Goal: Task Accomplishment & Management: Manage account settings

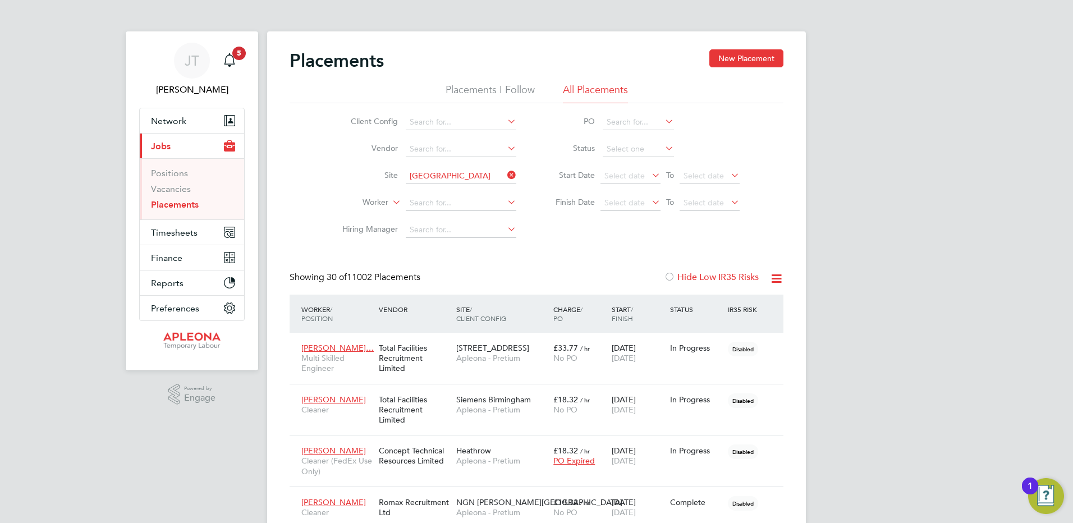
click at [451, 217] on b "Southampton" at bounding box center [451, 222] width 82 height 10
type input "Southampton- Majestic Road"
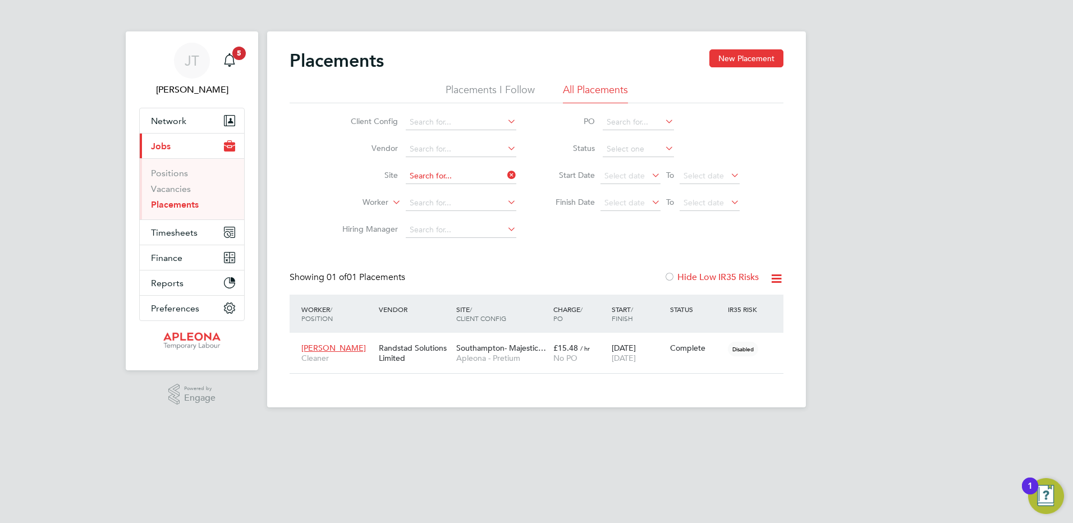
click at [456, 175] on input at bounding box center [461, 176] width 111 height 16
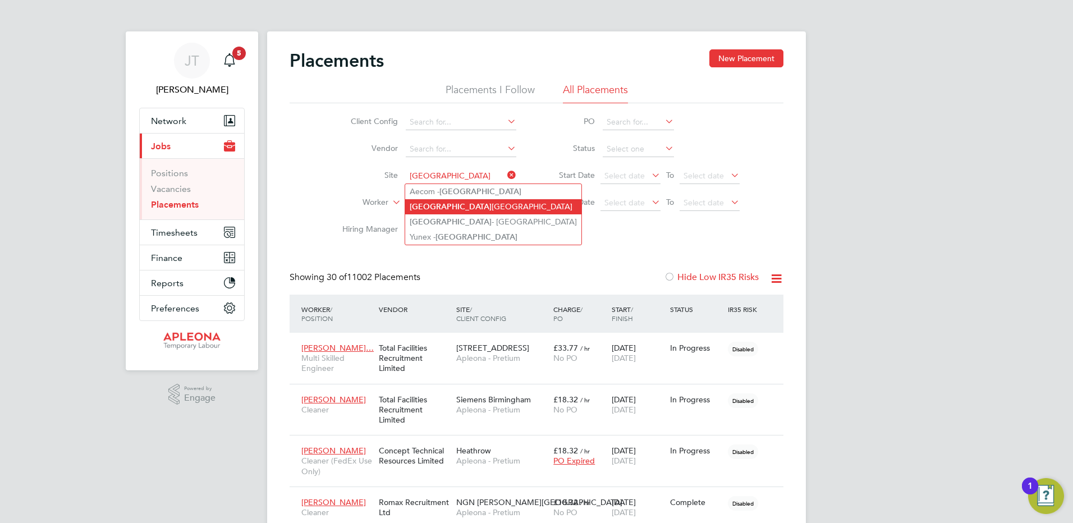
click at [462, 205] on li "Southampton Canberra Road" at bounding box center [493, 206] width 176 height 15
type input "Southampton Canberra Road"
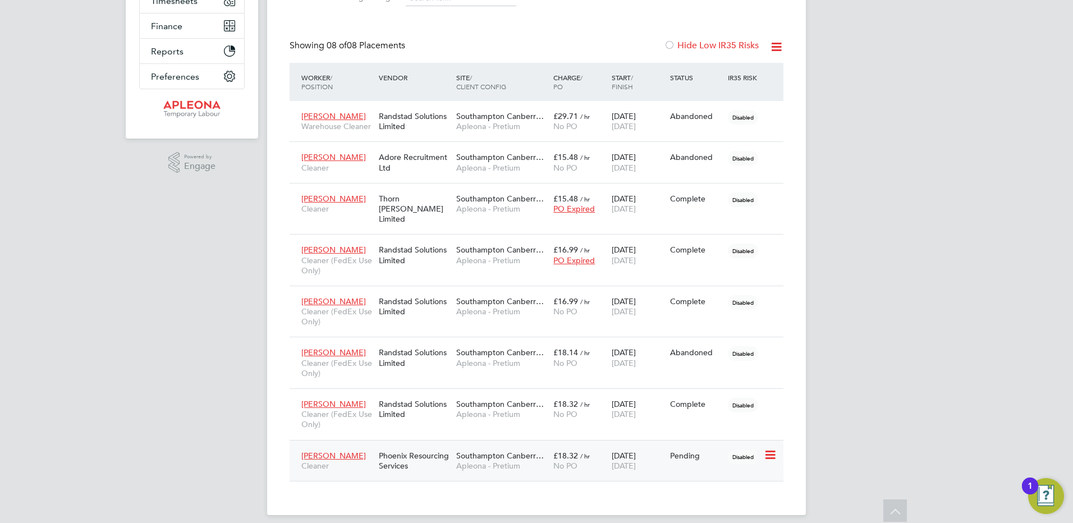
click at [517, 450] on span "Southampton Canberr…" at bounding box center [500, 455] width 88 height 10
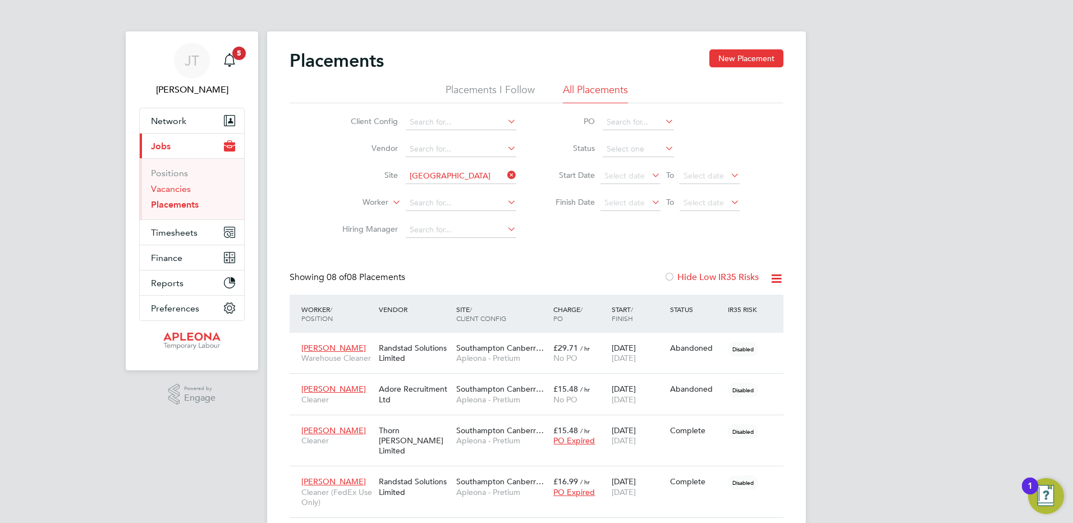
click at [181, 188] on link "Vacancies" at bounding box center [171, 188] width 40 height 11
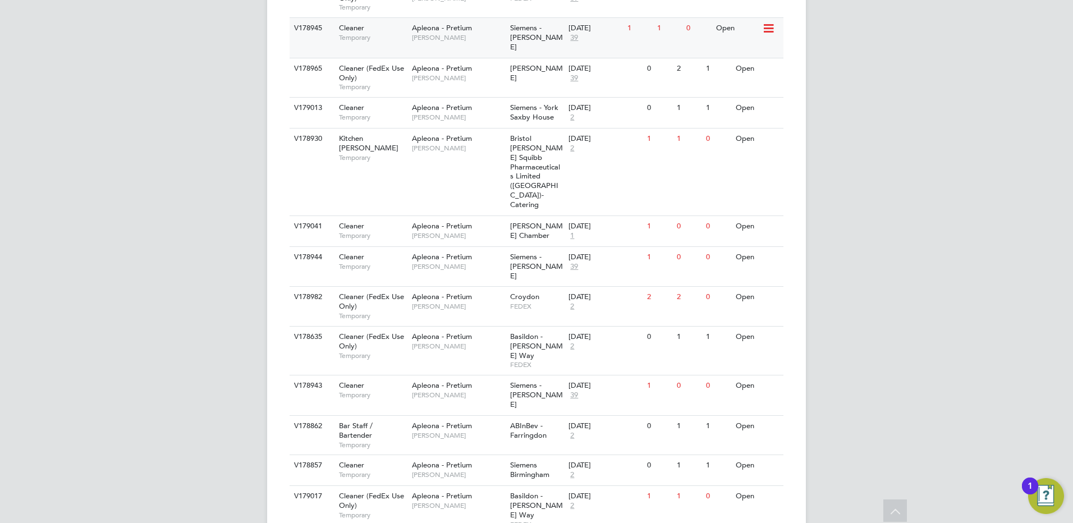
scroll to position [617, 0]
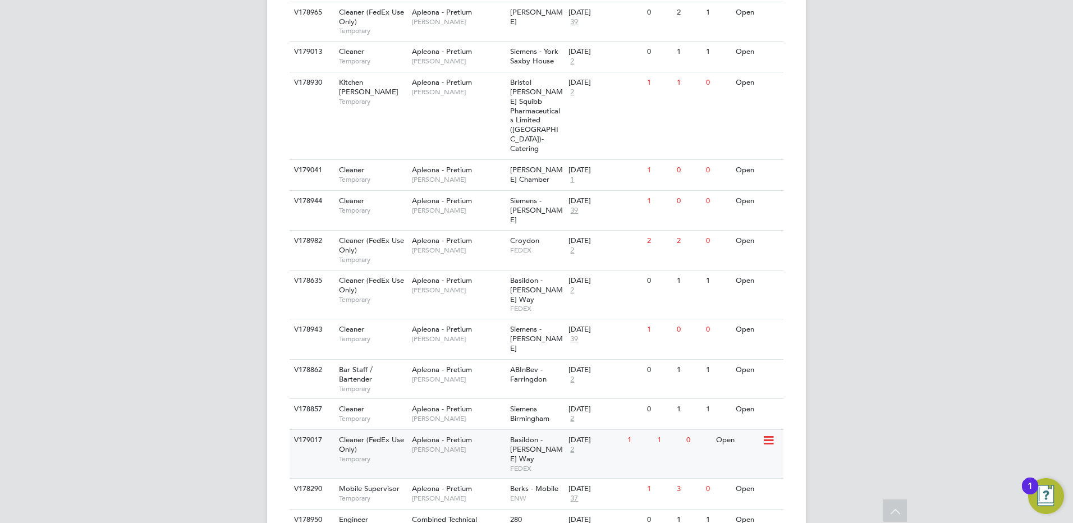
click at [731, 430] on div "Open" at bounding box center [737, 440] width 49 height 21
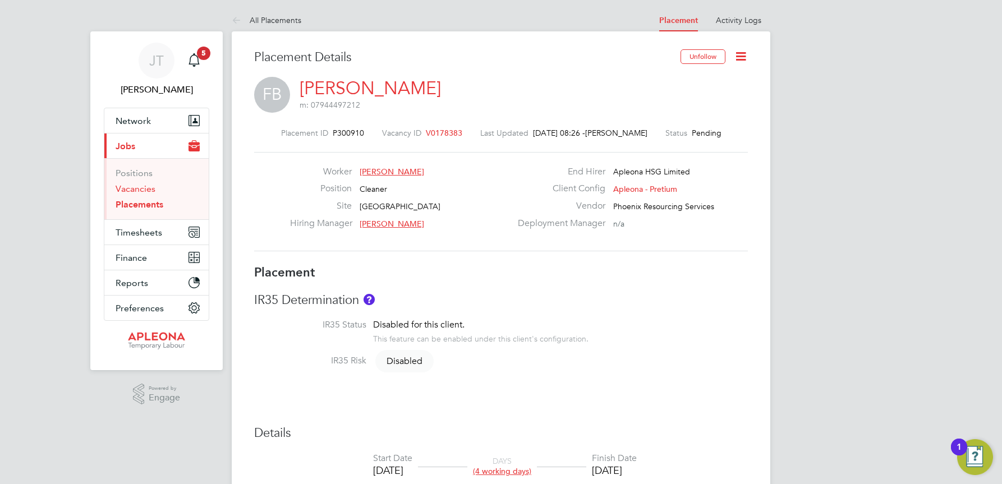
click at [134, 187] on link "Vacancies" at bounding box center [136, 188] width 40 height 11
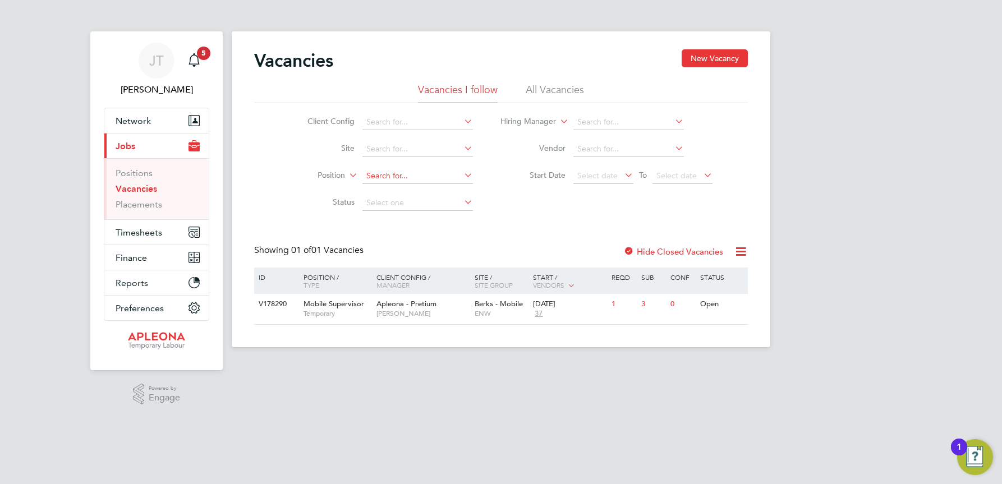
click at [365, 171] on input at bounding box center [417, 176] width 111 height 16
type input "C"
click at [374, 146] on input at bounding box center [417, 149] width 111 height 16
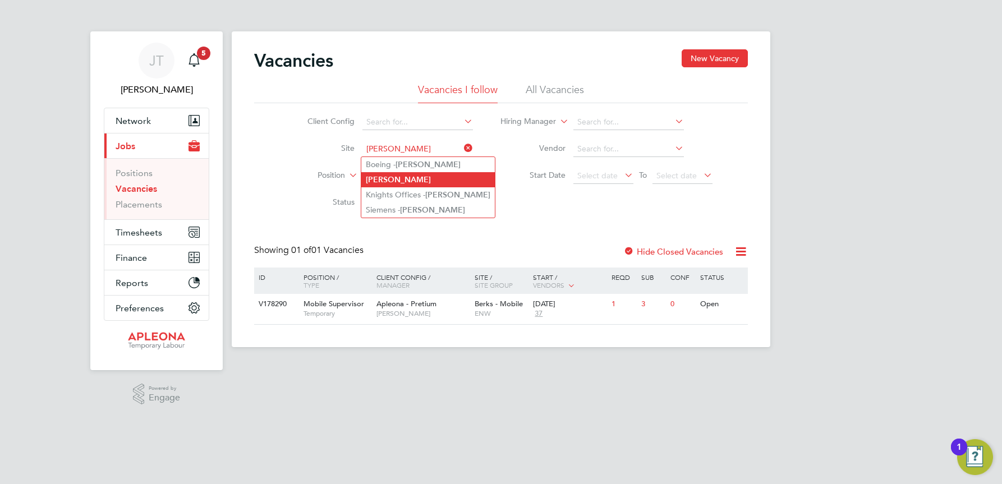
type input "[PERSON_NAME]"
click at [387, 178] on b "[PERSON_NAME]" at bounding box center [398, 180] width 65 height 10
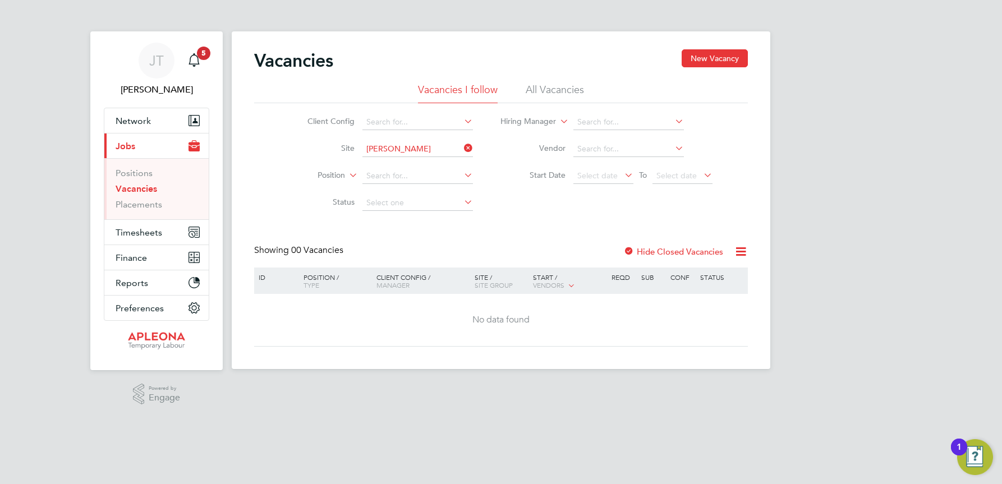
click at [556, 88] on li "All Vacancies" at bounding box center [555, 93] width 58 height 20
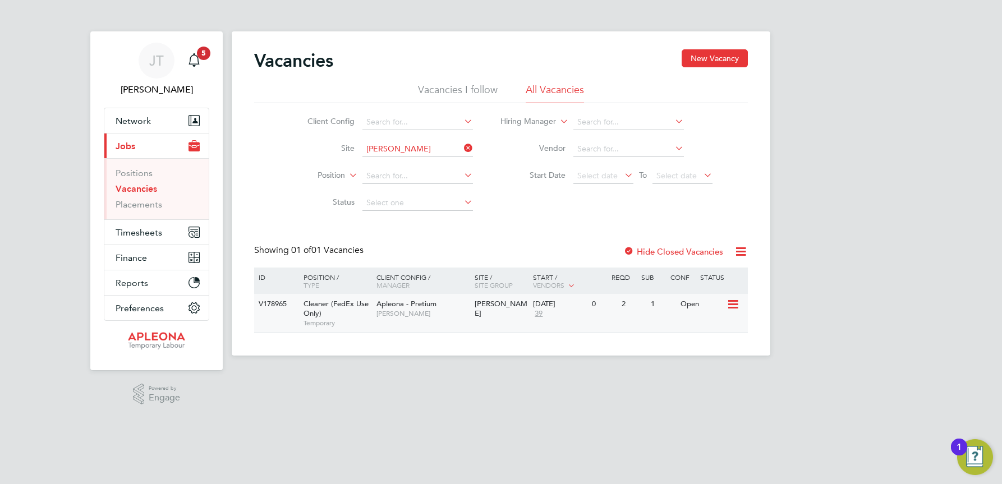
click at [411, 305] on span "Apleona - Pretium" at bounding box center [406, 304] width 60 height 10
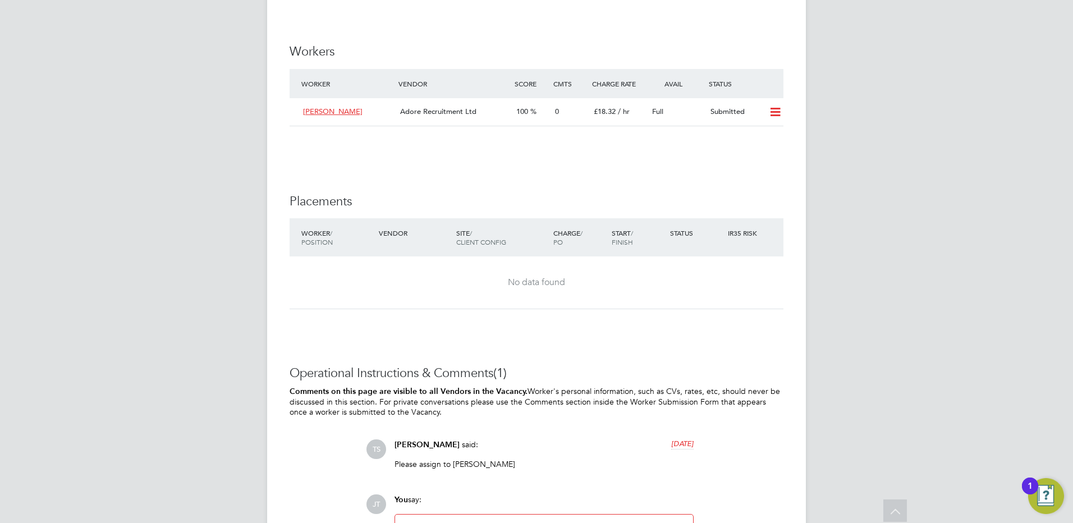
scroll to position [1066, 0]
click at [774, 116] on icon at bounding box center [775, 111] width 14 height 9
click at [757, 148] on li "Offer" at bounding box center [760, 147] width 39 height 16
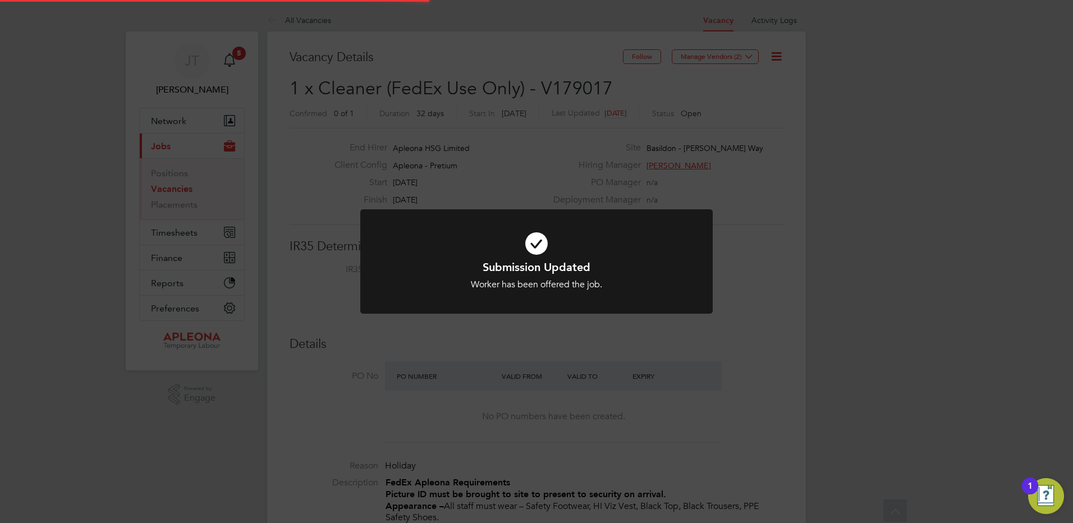
scroll to position [33, 79]
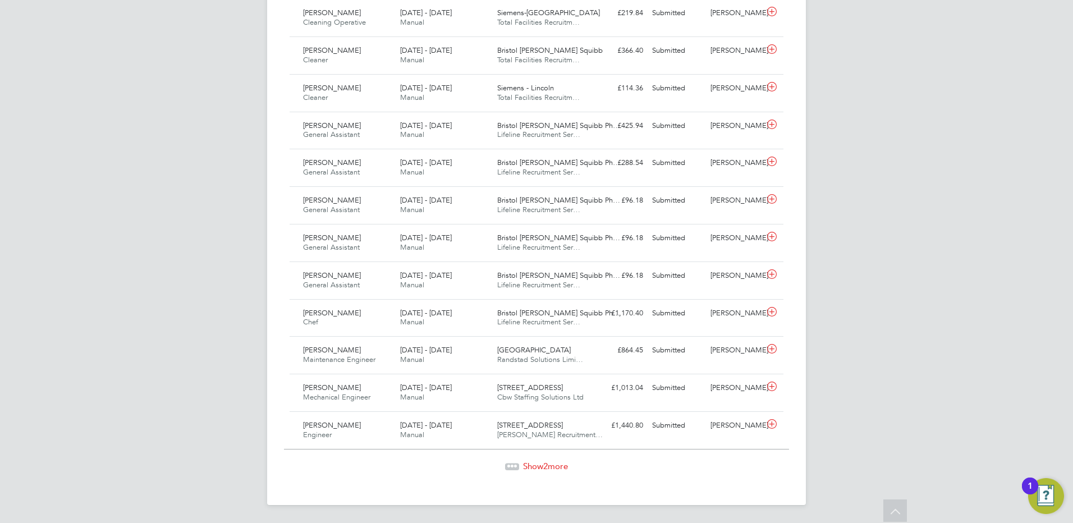
click at [550, 467] on span "Show 2 more" at bounding box center [545, 466] width 45 height 11
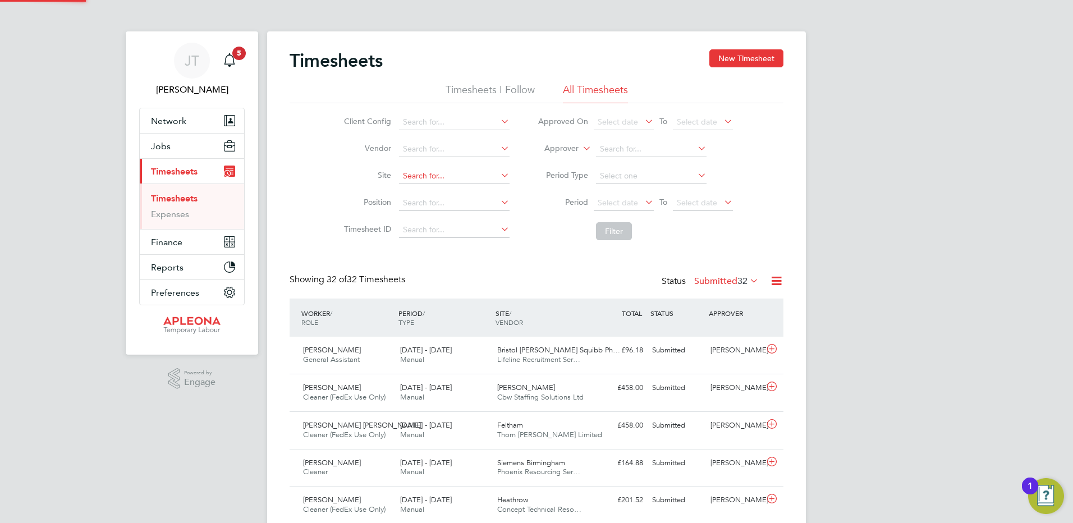
click at [410, 169] on input at bounding box center [454, 176] width 111 height 16
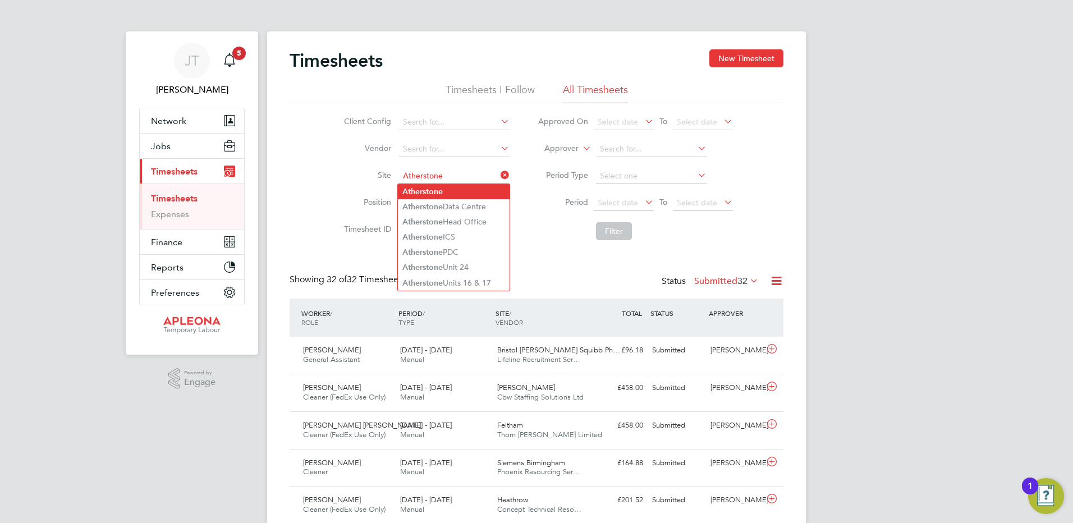
type input "Atherstone"
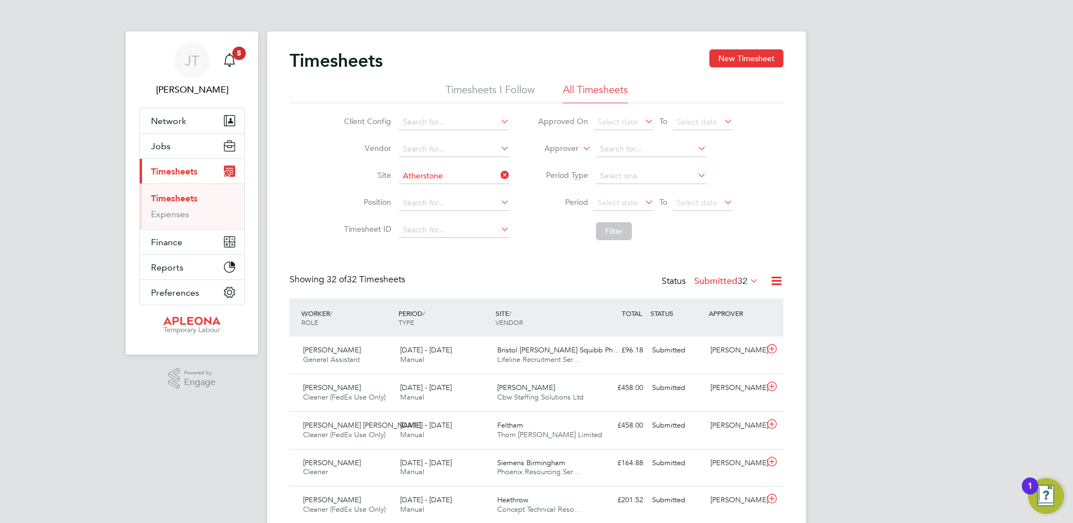
click at [438, 191] on b "Atherstone" at bounding box center [422, 192] width 40 height 10
click at [613, 231] on button "Filter" at bounding box center [614, 231] width 36 height 18
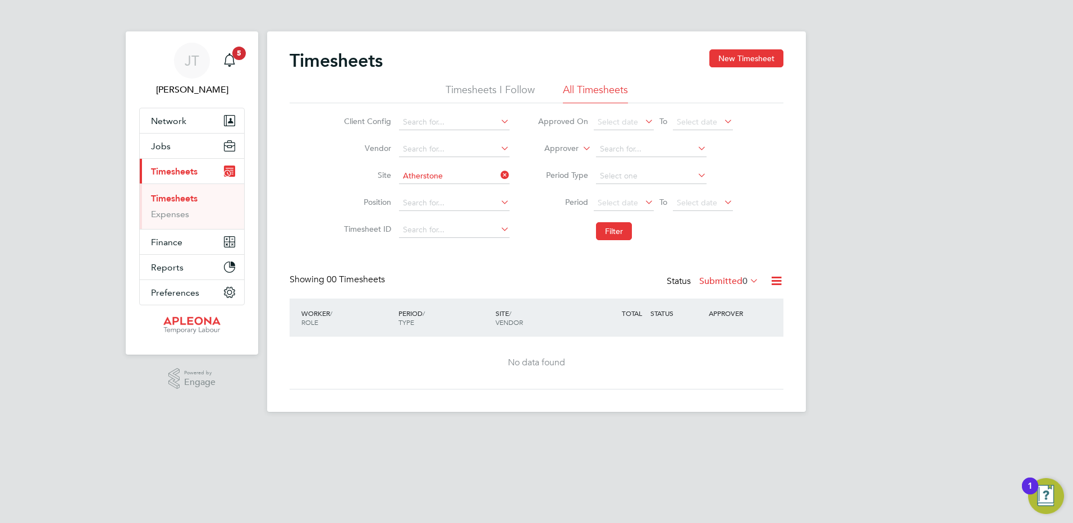
click at [747, 280] on icon at bounding box center [747, 281] width 0 height 16
click at [735, 350] on li "Approved" at bounding box center [730, 349] width 52 height 16
click at [440, 173] on input at bounding box center [454, 176] width 111 height 16
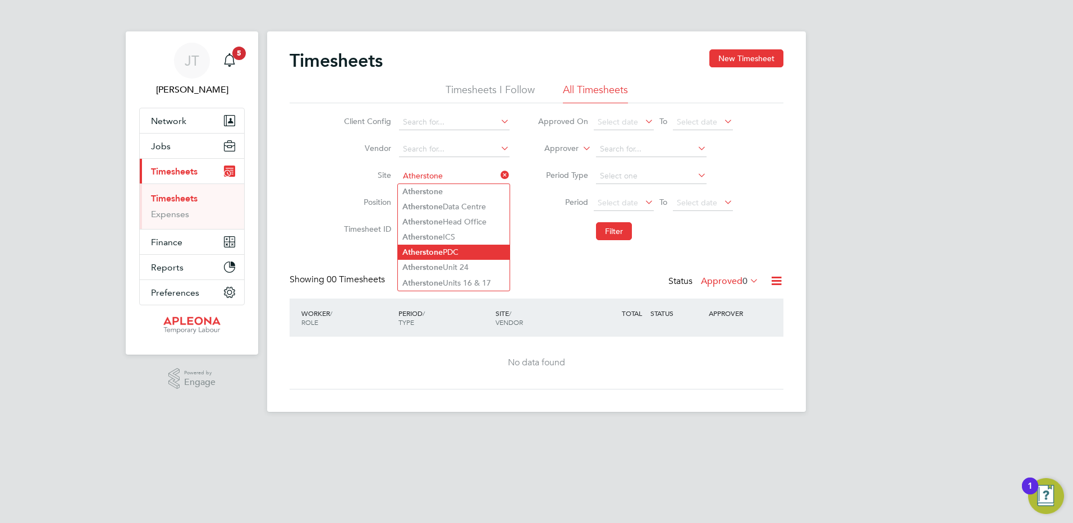
click at [451, 249] on li "Atherstone PDC" at bounding box center [454, 252] width 112 height 15
type input "Atherstone PDC"
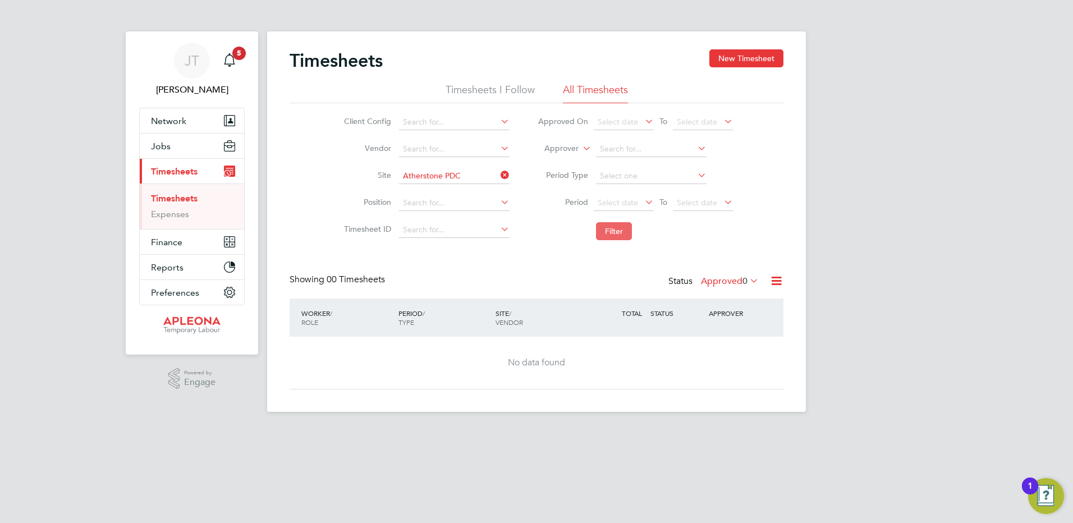
click at [620, 229] on button "Filter" at bounding box center [614, 231] width 36 height 18
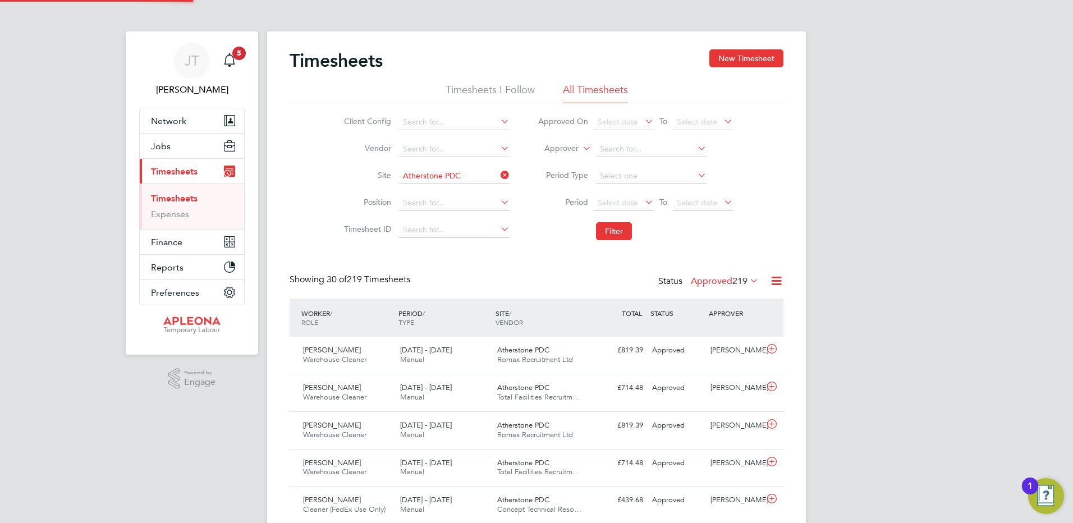
scroll to position [29, 98]
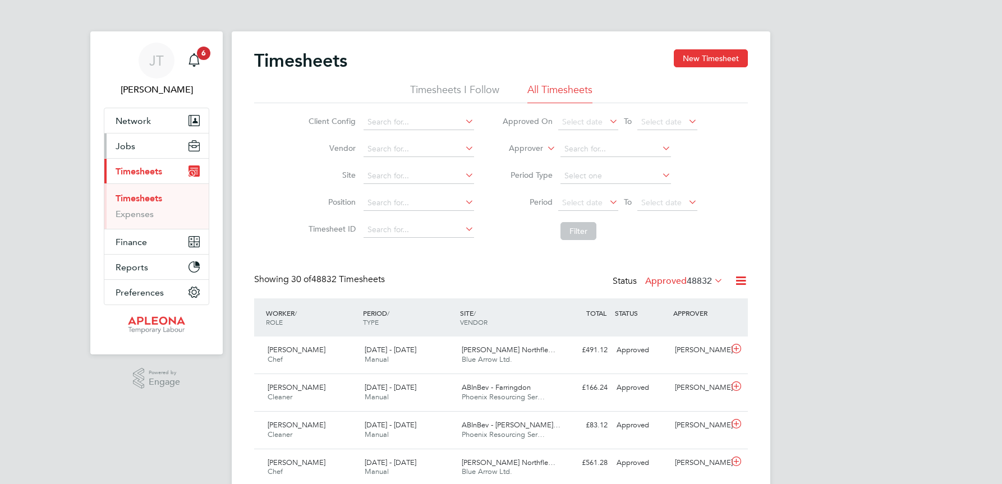
click at [135, 147] on button "Jobs" at bounding box center [156, 146] width 104 height 25
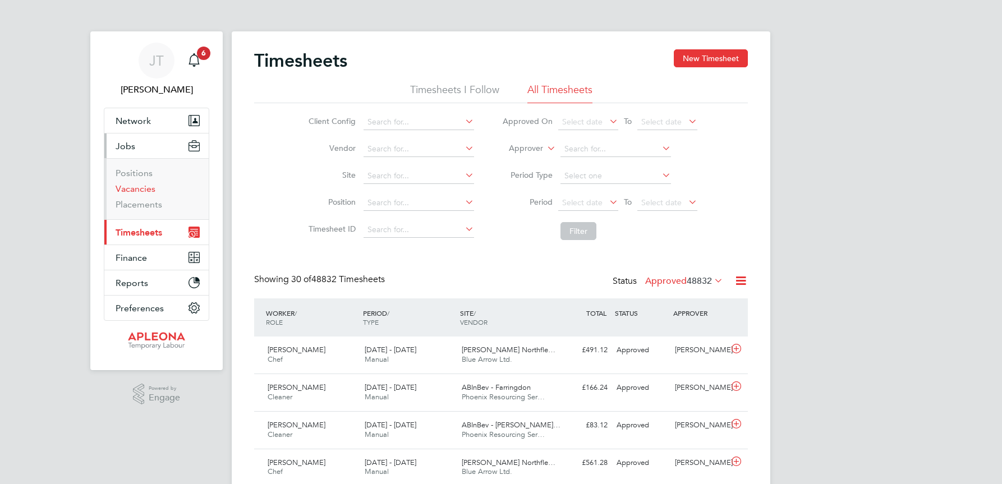
click at [144, 191] on link "Vacancies" at bounding box center [136, 188] width 40 height 11
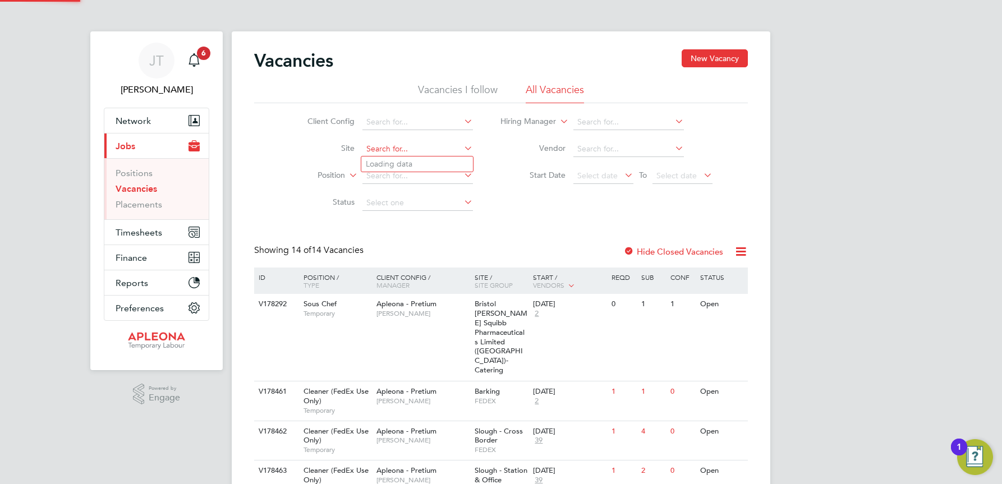
click at [373, 147] on input at bounding box center [417, 149] width 111 height 16
type input "Feltham"
click at [384, 162] on b "Feltham" at bounding box center [381, 164] width 30 height 10
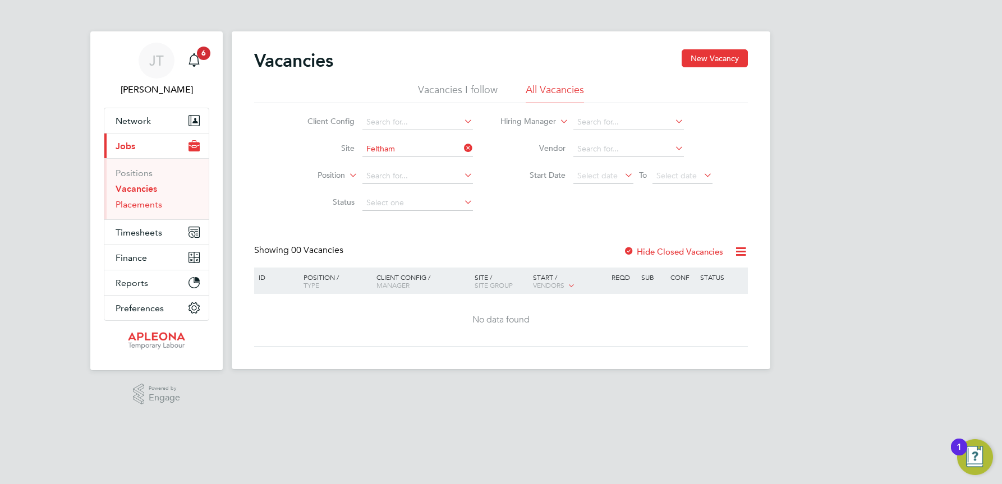
click at [146, 206] on link "Placements" at bounding box center [139, 204] width 47 height 11
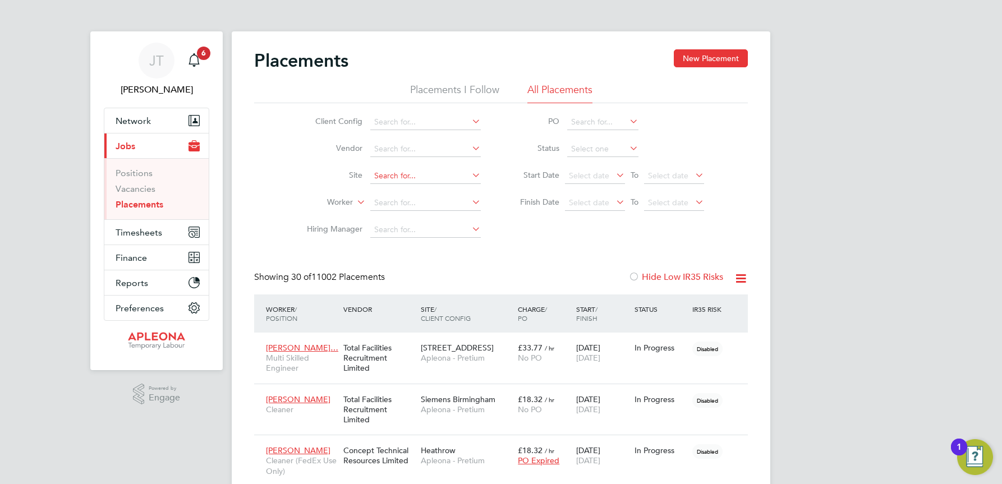
click at [375, 171] on input at bounding box center [425, 176] width 111 height 16
type input "Feltham"
click at [401, 192] on b "Feltham" at bounding box center [389, 191] width 30 height 10
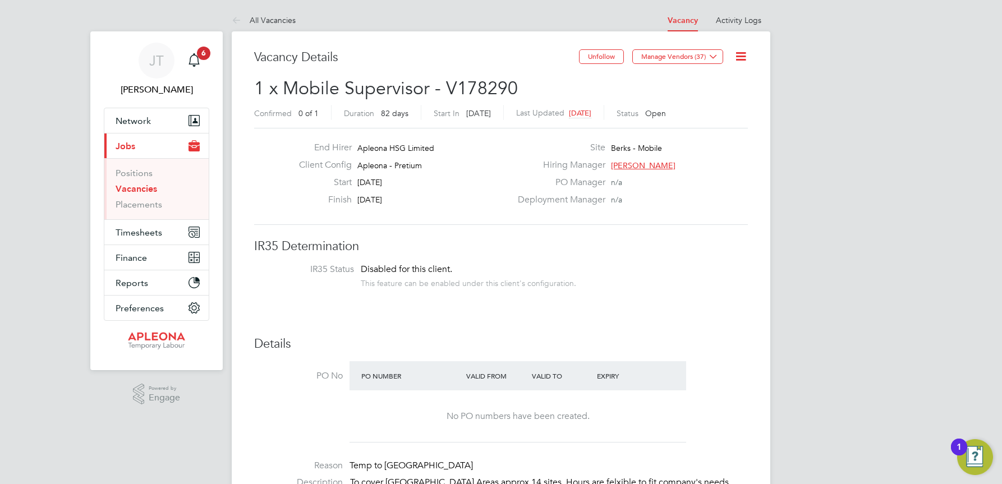
click at [740, 55] on icon at bounding box center [741, 56] width 14 height 14
click at [706, 81] on li "Edit Vacancy e" at bounding box center [713, 83] width 65 height 16
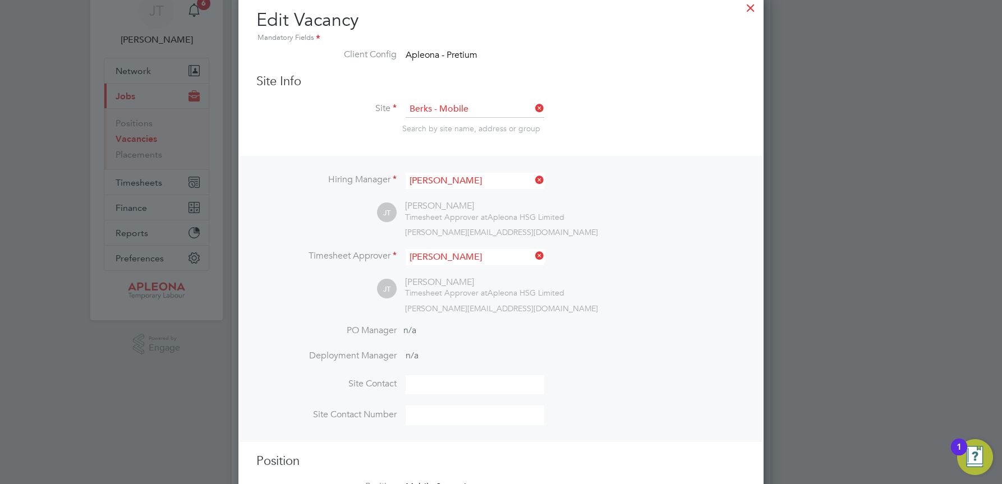
scroll to position [1, 0]
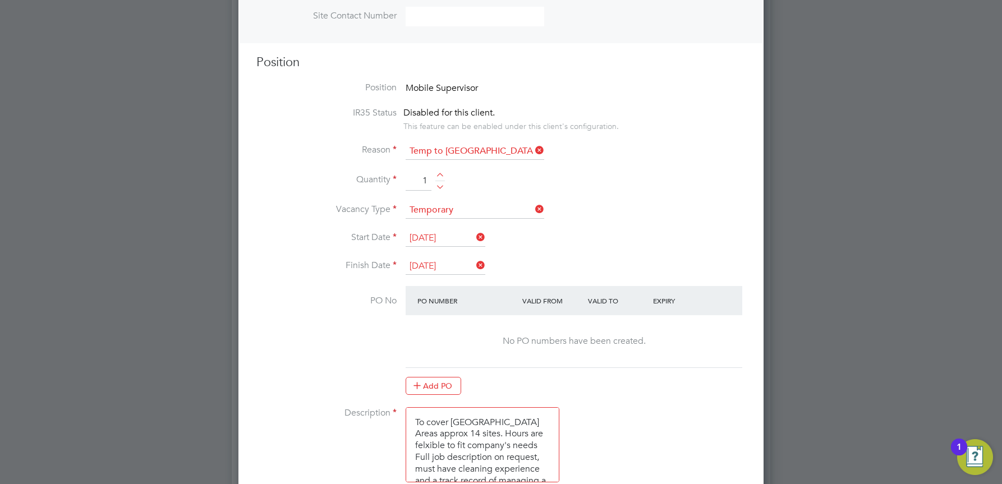
click at [474, 238] on icon at bounding box center [474, 237] width 0 height 16
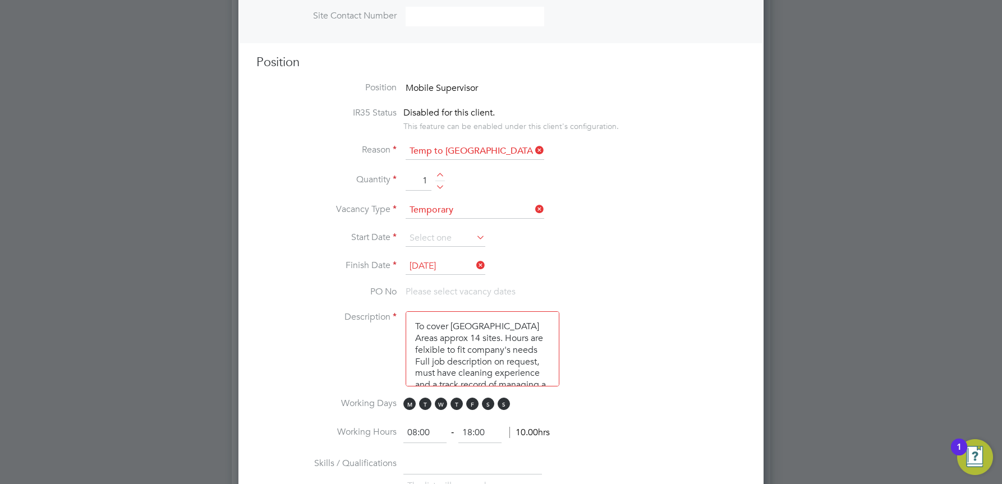
click at [474, 238] on icon at bounding box center [474, 237] width 0 height 16
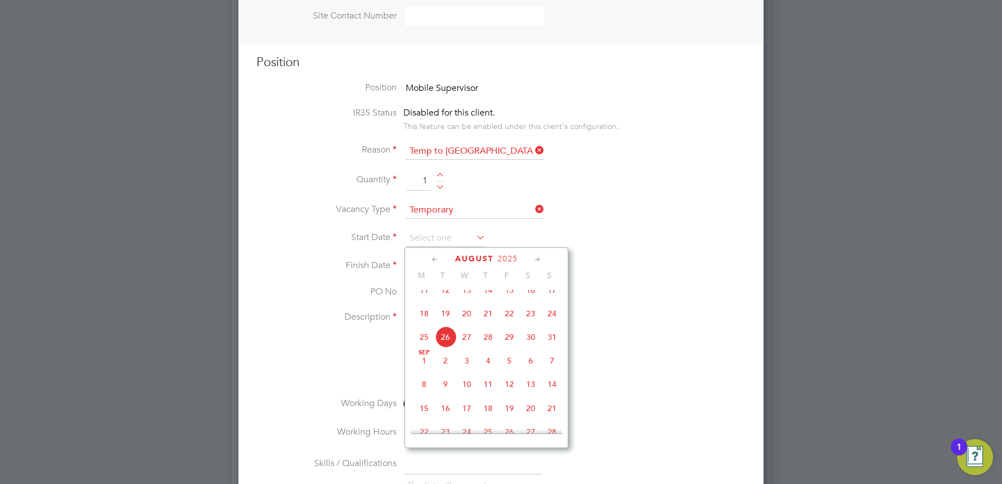
click at [425, 371] on span "Sep 1" at bounding box center [423, 360] width 21 height 21
type input "[DATE]"
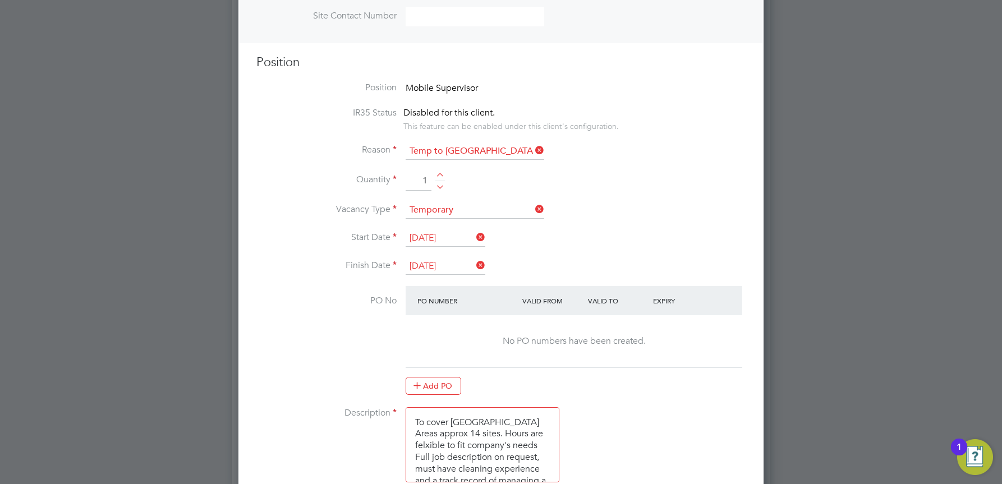
click at [474, 266] on icon at bounding box center [474, 266] width 0 height 16
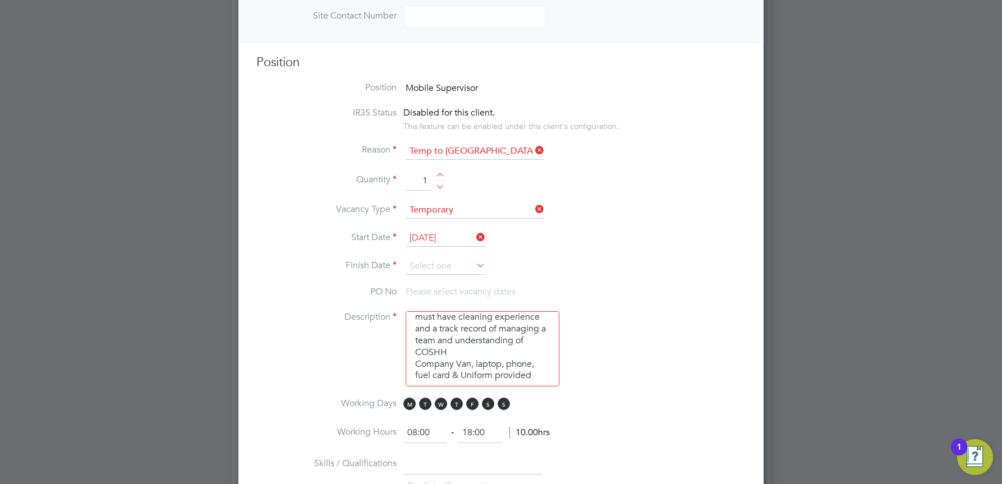
click at [474, 263] on icon at bounding box center [474, 266] width 0 height 16
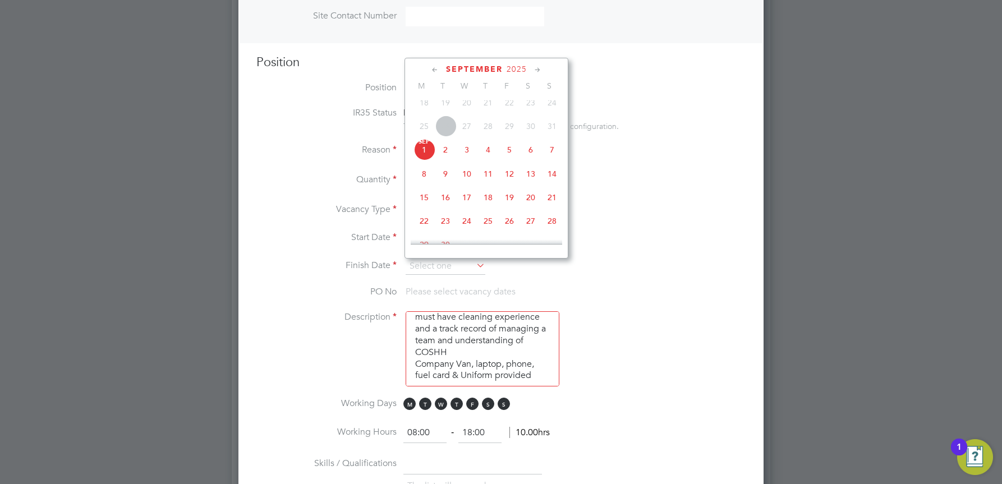
click at [537, 68] on icon at bounding box center [537, 70] width 11 height 12
click at [514, 202] on span "28" at bounding box center [509, 191] width 21 height 21
type input "28 Nov 2025"
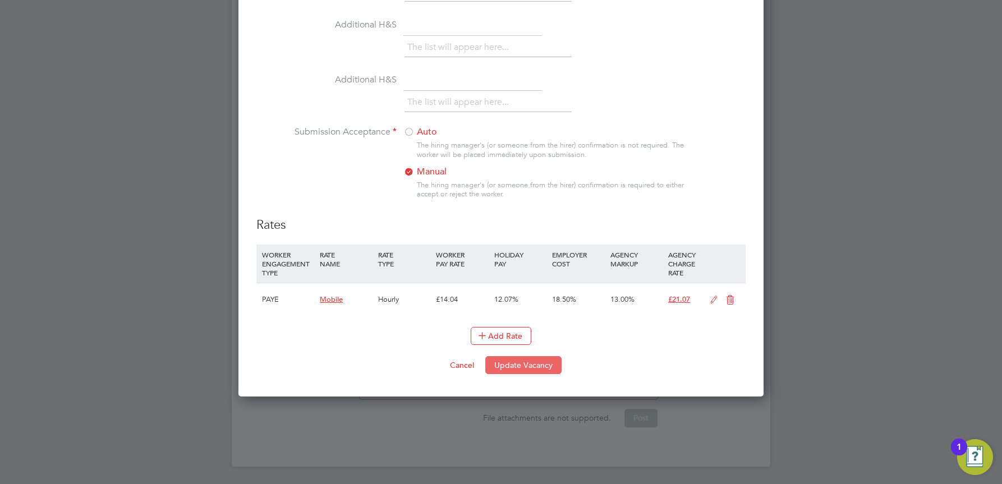
click at [517, 369] on button "Update Vacancy" at bounding box center [523, 365] width 76 height 18
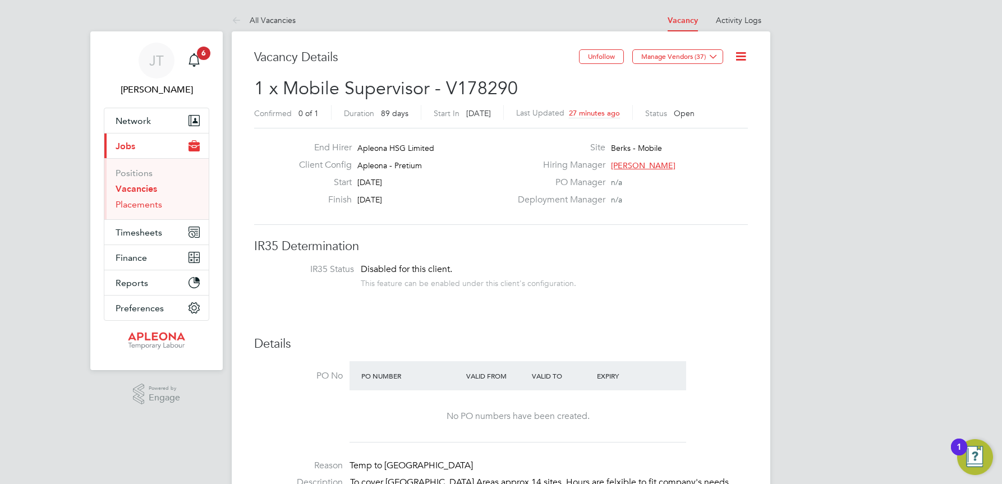
click at [130, 206] on link "Placements" at bounding box center [139, 204] width 47 height 11
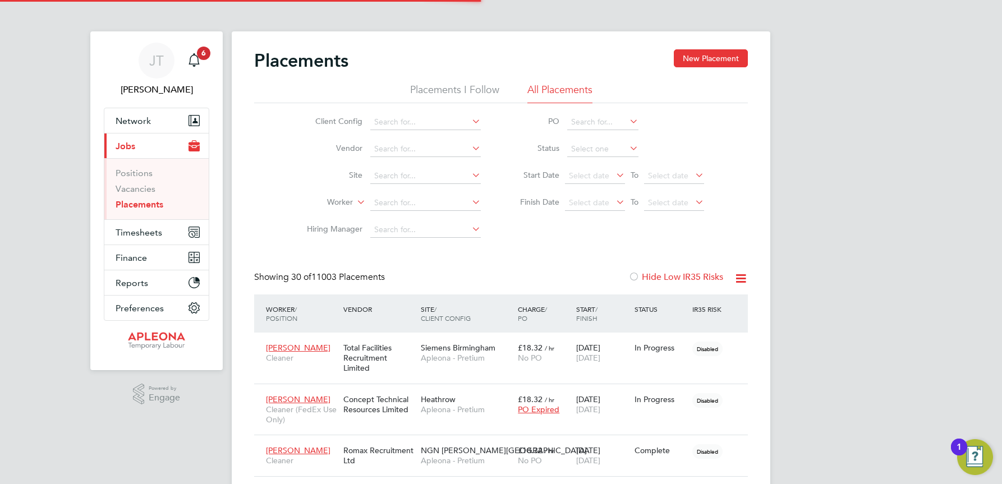
scroll to position [33, 78]
click at [383, 172] on input at bounding box center [425, 176] width 111 height 16
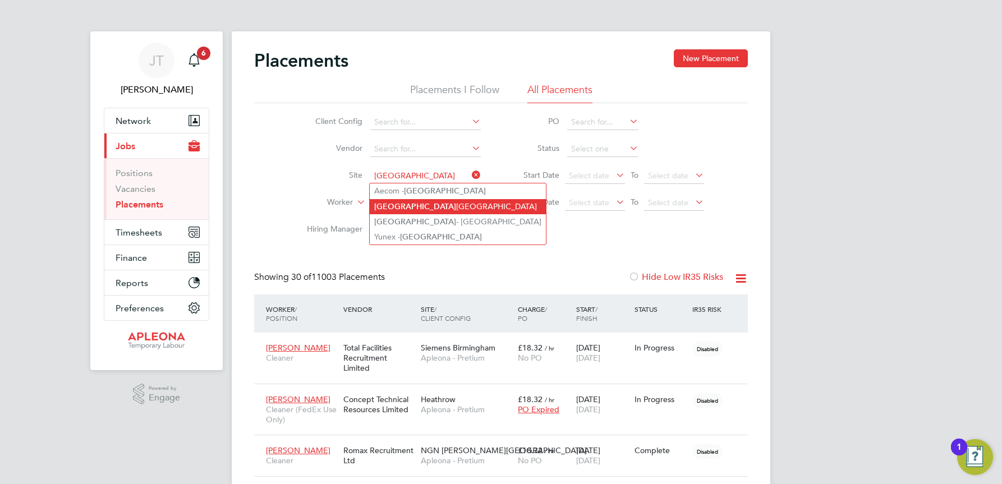
click at [418, 208] on b "Southampton" at bounding box center [415, 207] width 82 height 10
type input "[GEOGRAPHIC_DATA]"
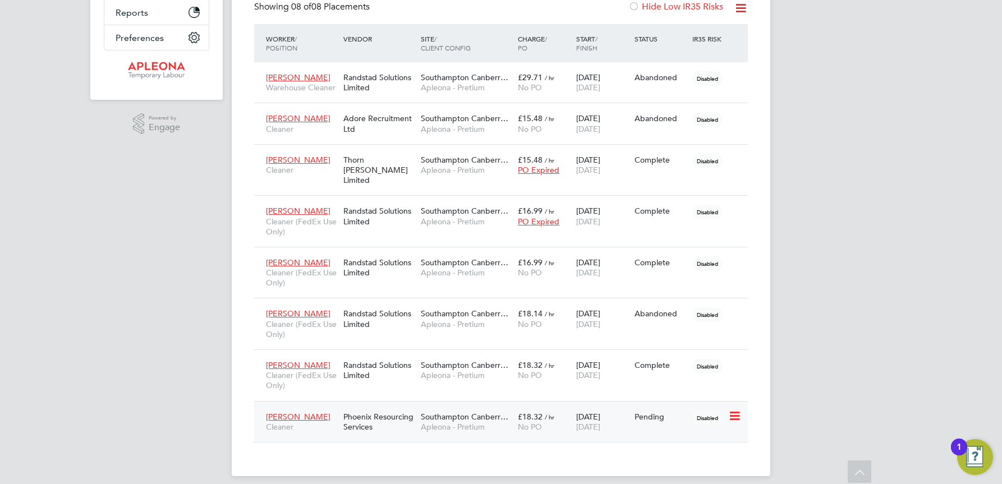
click at [470, 412] on span "Southampton Canberr…" at bounding box center [465, 417] width 88 height 10
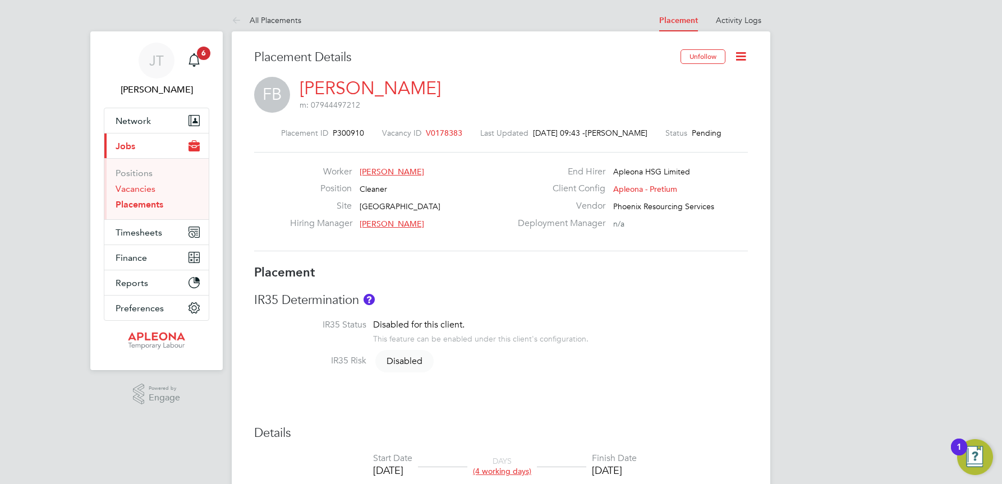
click at [121, 188] on link "Vacancies" at bounding box center [136, 188] width 40 height 11
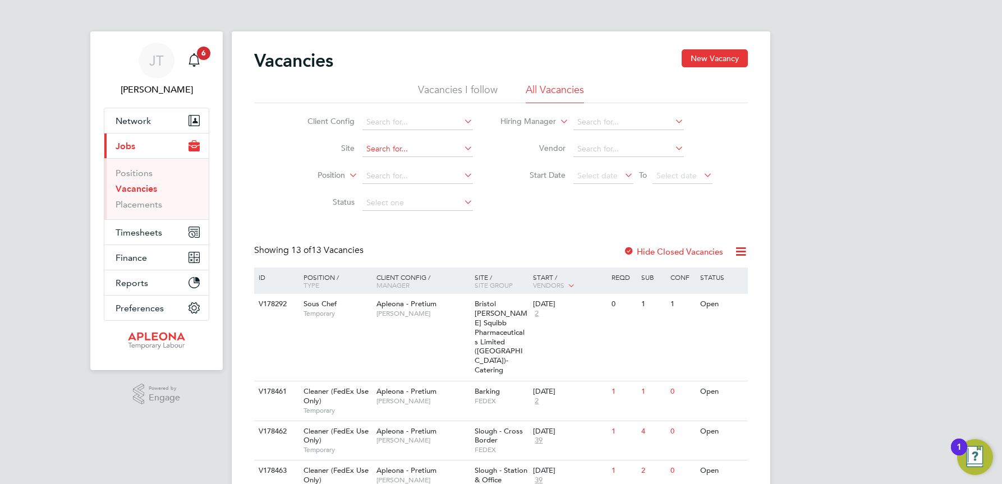
drag, startPoint x: 376, startPoint y: 151, endPoint x: 384, endPoint y: 152, distance: 7.3
click at [376, 152] on input at bounding box center [417, 149] width 111 height 16
type input "Heathrow"
click at [394, 176] on b "Heathrow" at bounding box center [384, 180] width 36 height 10
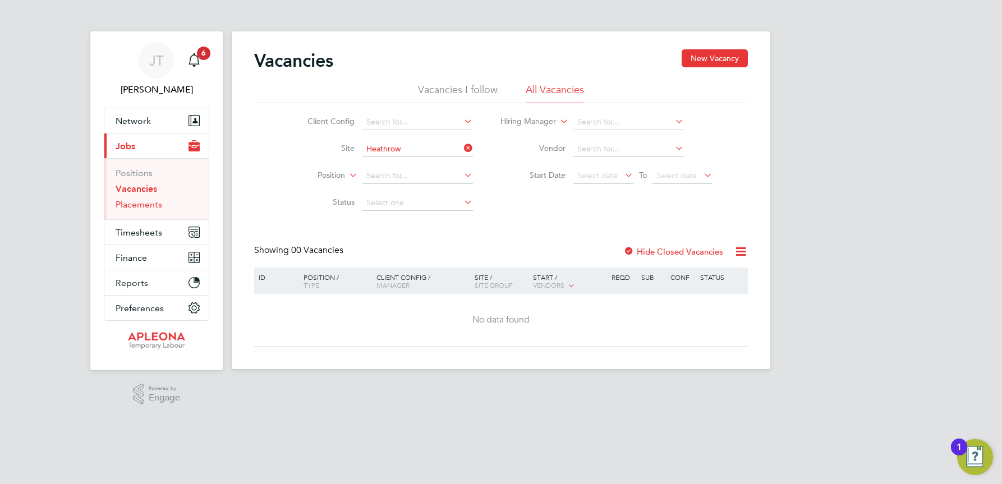
click at [140, 203] on link "Placements" at bounding box center [139, 204] width 47 height 11
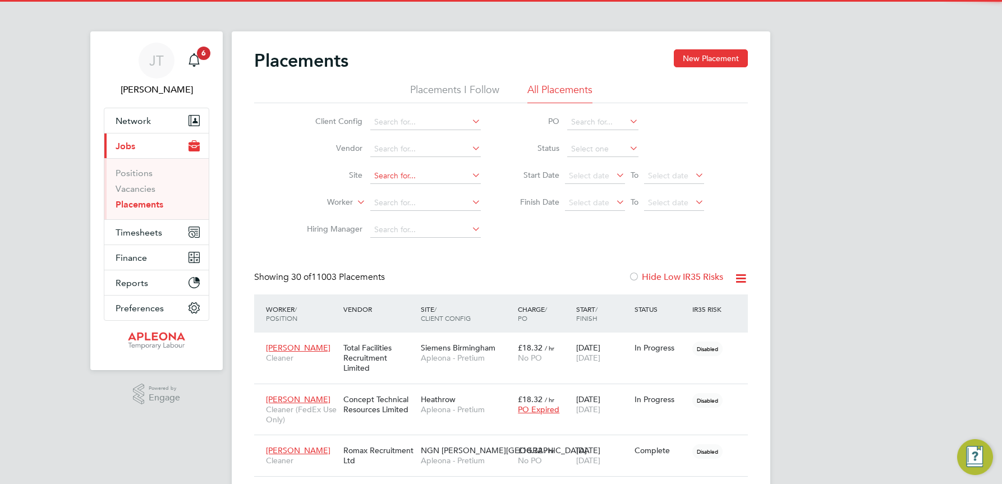
scroll to position [11, 53]
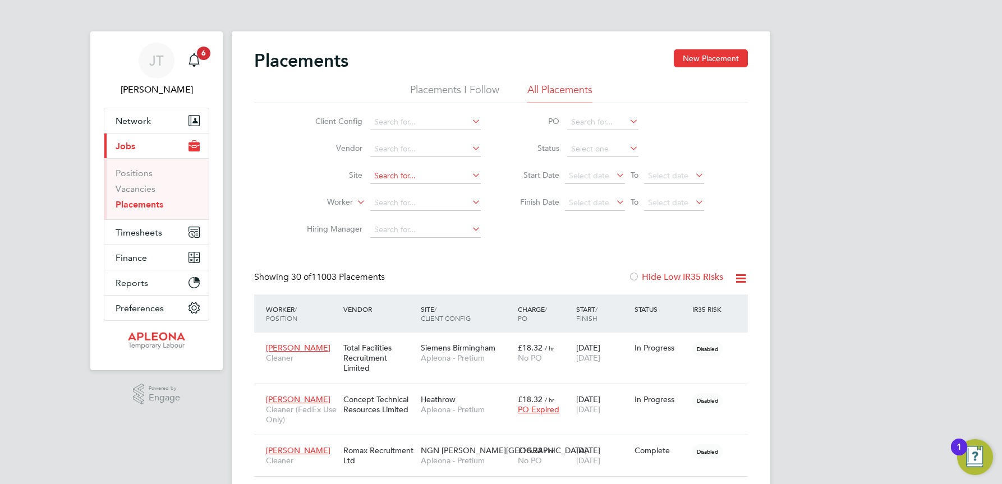
click at [387, 172] on input at bounding box center [425, 176] width 111 height 16
type input "Heathrow"
click at [410, 209] on li "Heathrow" at bounding box center [426, 206] width 112 height 15
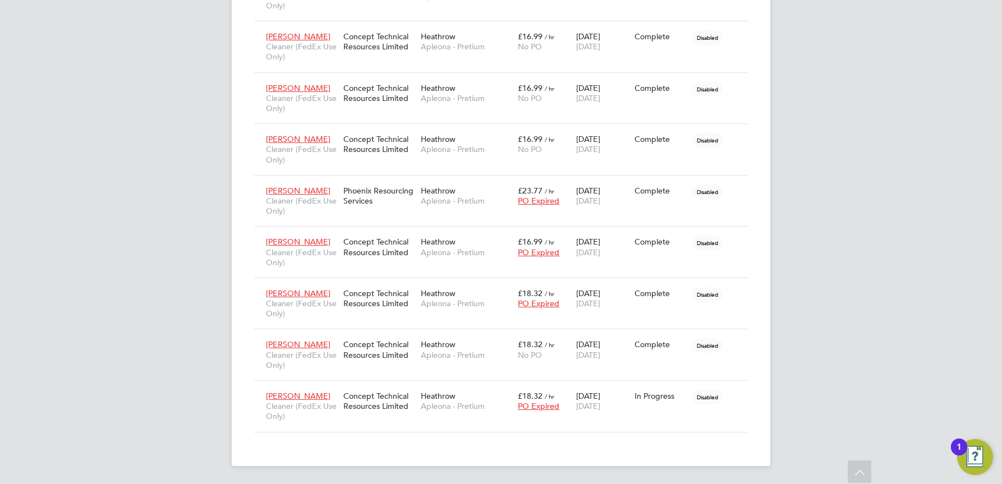
click at [430, 394] on span "Heathrow" at bounding box center [438, 396] width 35 height 10
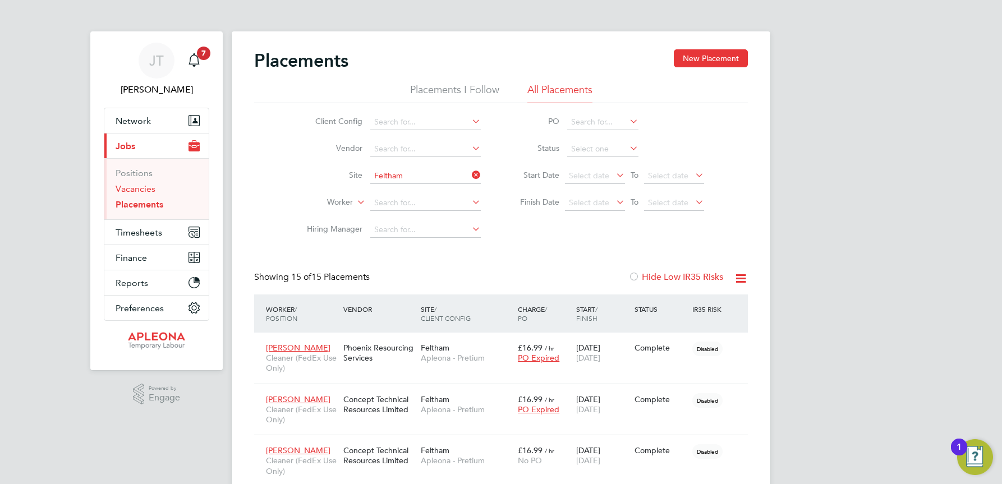
click at [127, 187] on link "Vacancies" at bounding box center [136, 188] width 40 height 11
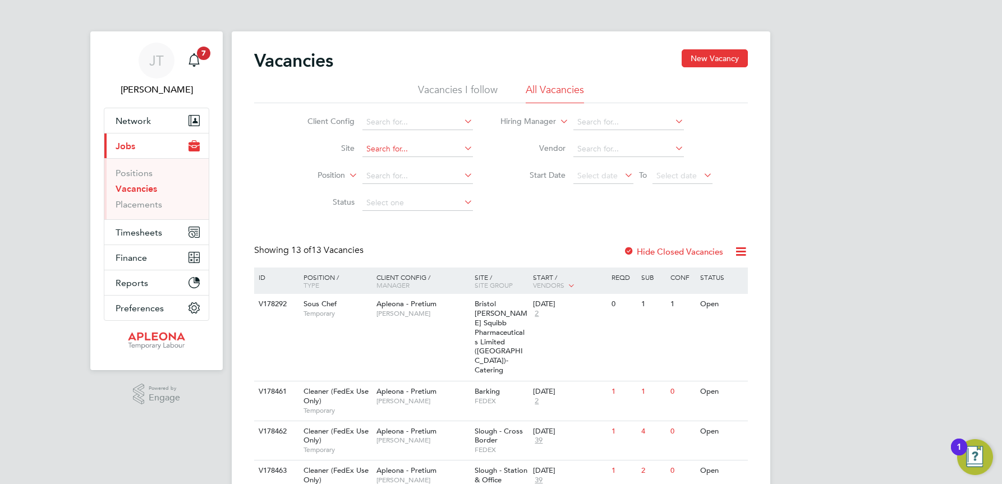
click at [379, 145] on input at bounding box center [417, 149] width 111 height 16
type input "Heathrow"
click at [411, 178] on li "Heathrow" at bounding box center [417, 179] width 112 height 15
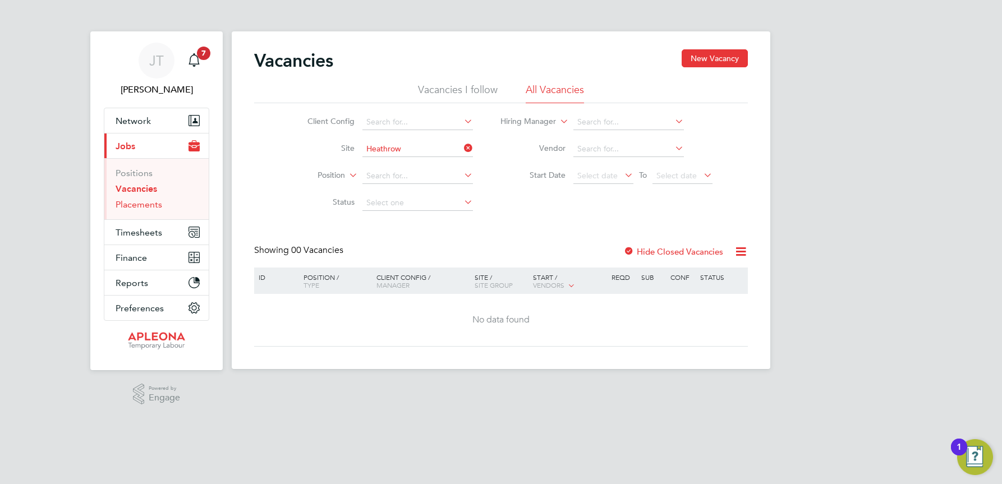
click at [139, 205] on link "Placements" at bounding box center [139, 204] width 47 height 11
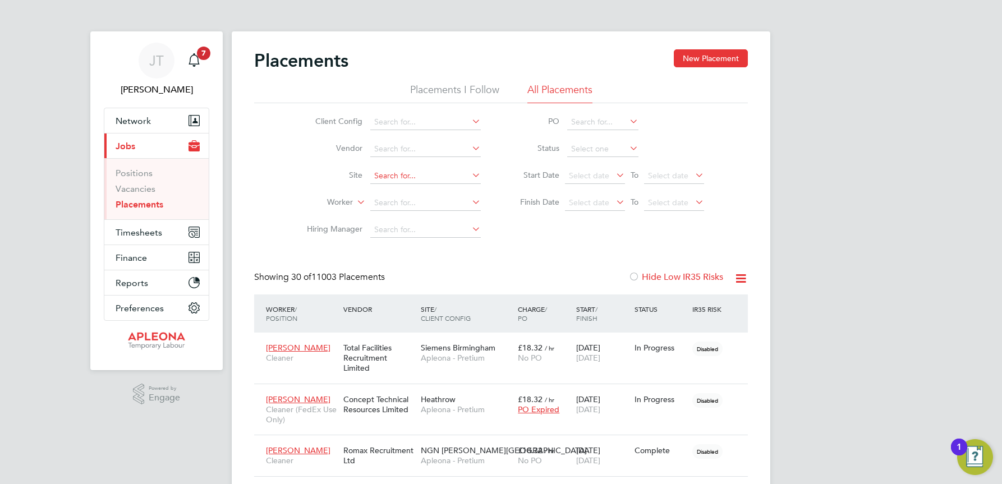
click at [387, 174] on input at bounding box center [425, 176] width 111 height 16
type input "Heathrow"
click at [401, 205] on b "Heathrow" at bounding box center [392, 207] width 36 height 10
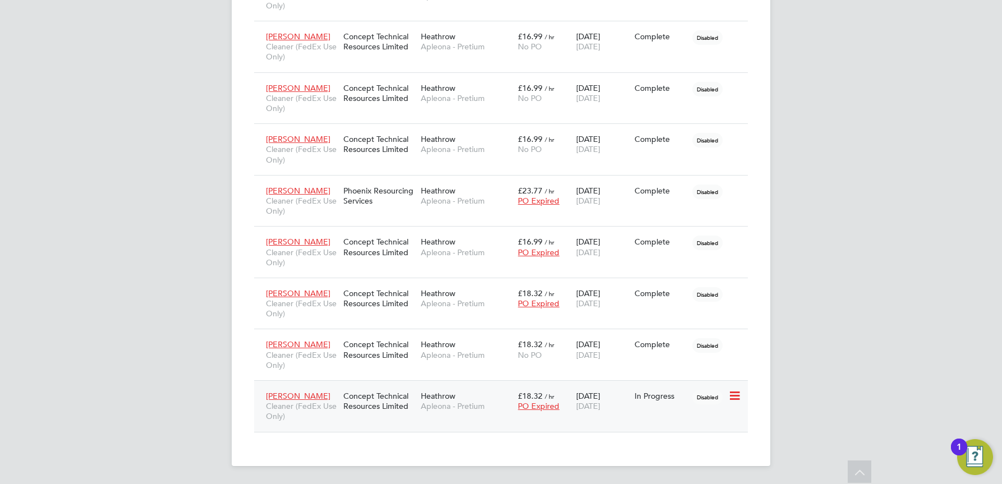
click at [601, 397] on div "14 Aug 2025 12 Sep 2025" at bounding box center [602, 400] width 58 height 31
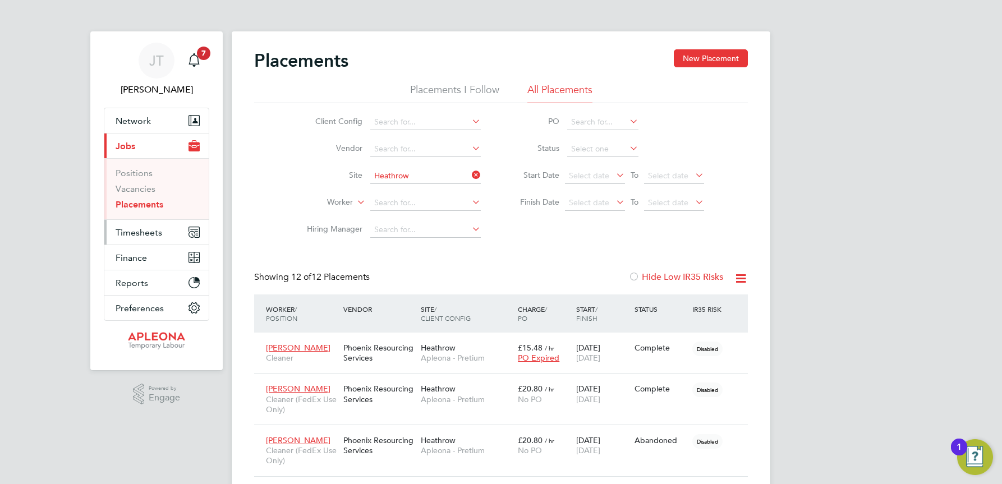
click at [135, 235] on span "Timesheets" at bounding box center [139, 232] width 47 height 11
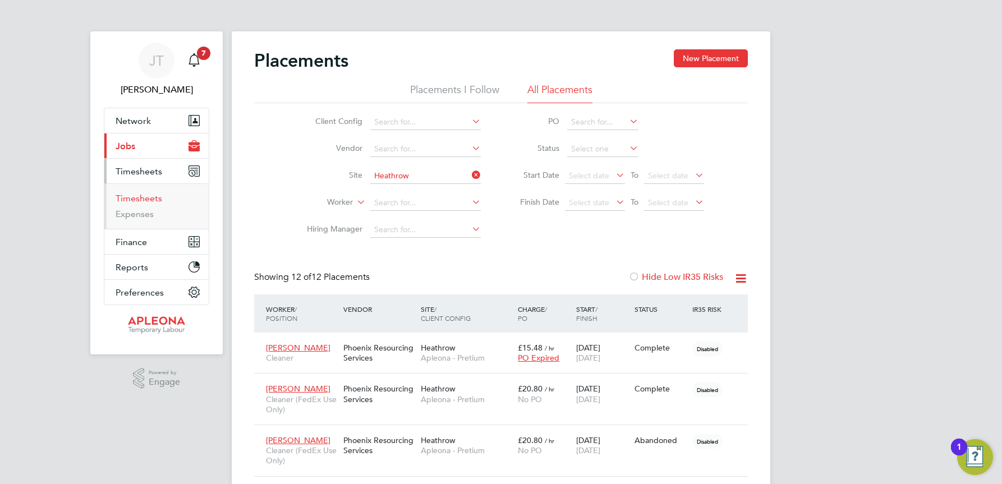
click at [142, 197] on link "Timesheets" at bounding box center [139, 198] width 47 height 11
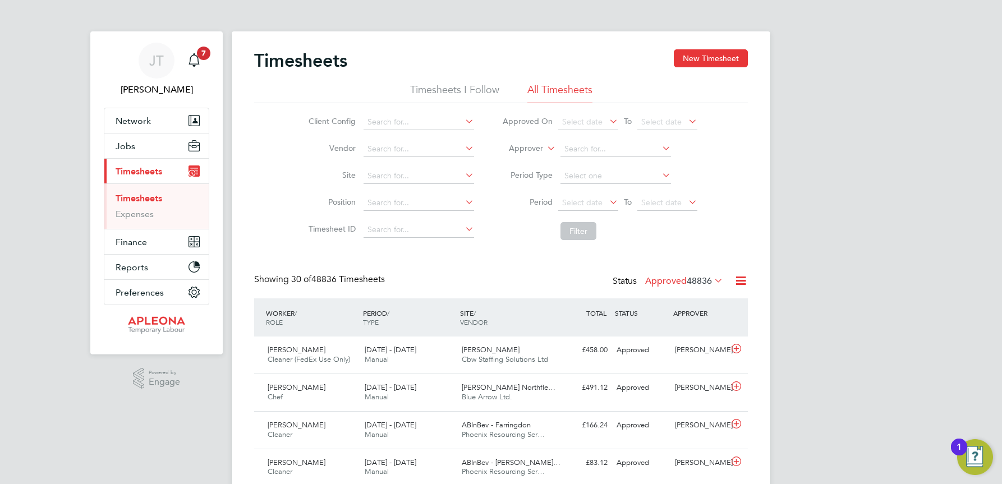
click at [712, 281] on icon at bounding box center [712, 281] width 0 height 16
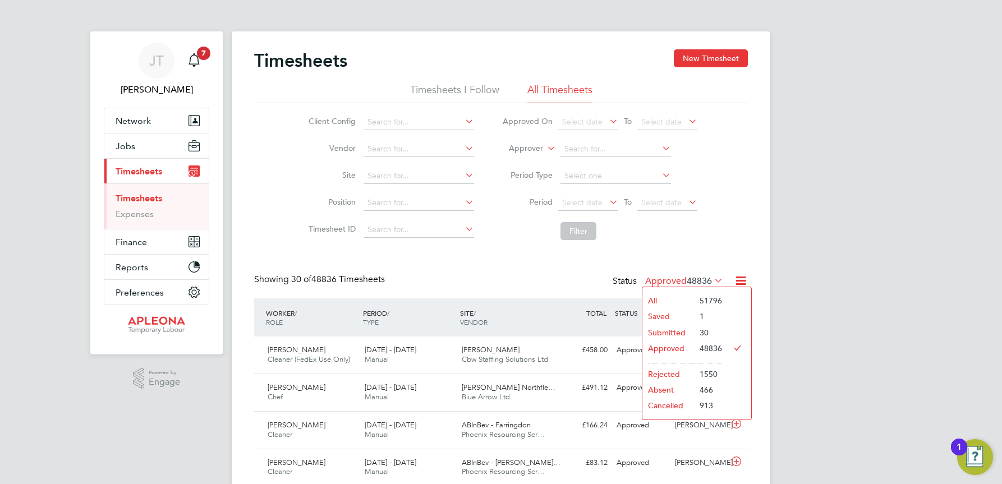
click at [663, 332] on li "Submitted" at bounding box center [668, 333] width 52 height 16
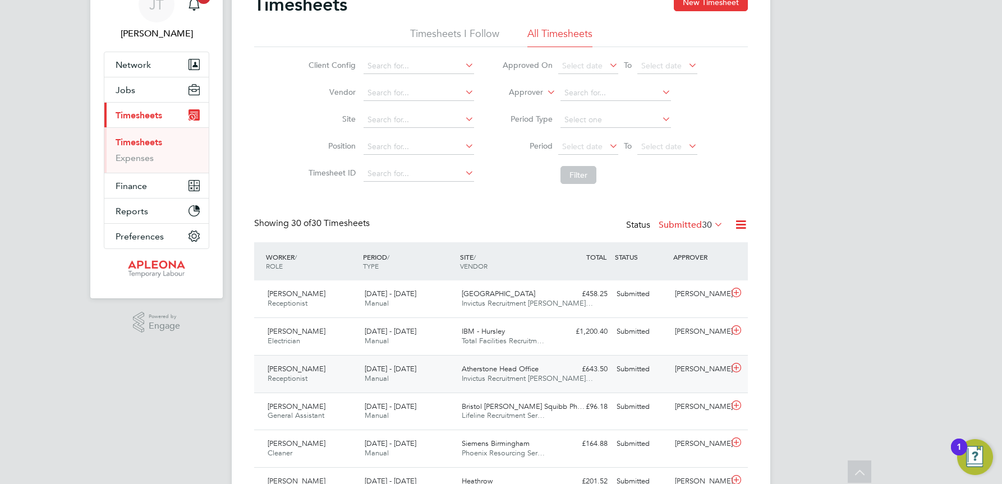
click at [494, 374] on span "Invictus Recruitment Lim…" at bounding box center [527, 379] width 131 height 10
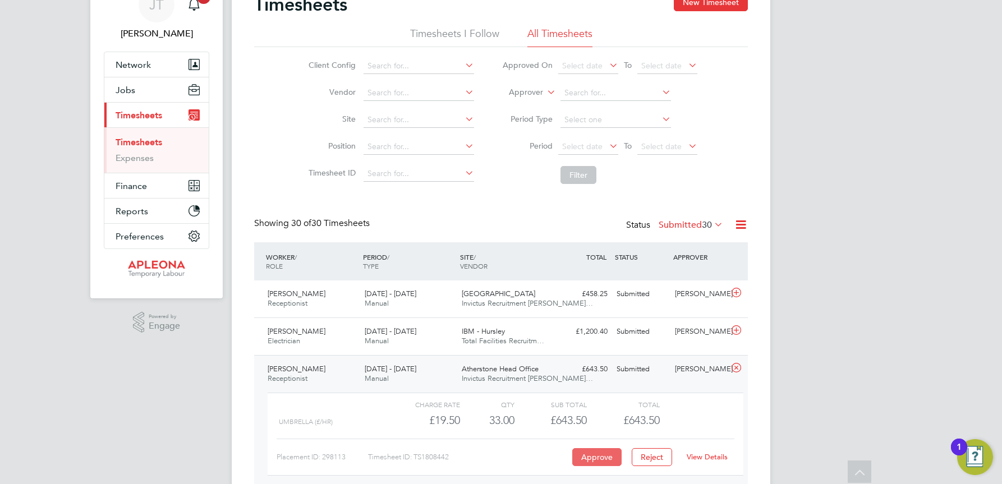
click at [588, 457] on button "Approve" at bounding box center [596, 457] width 49 height 18
click at [128, 87] on span "Jobs" at bounding box center [126, 90] width 20 height 11
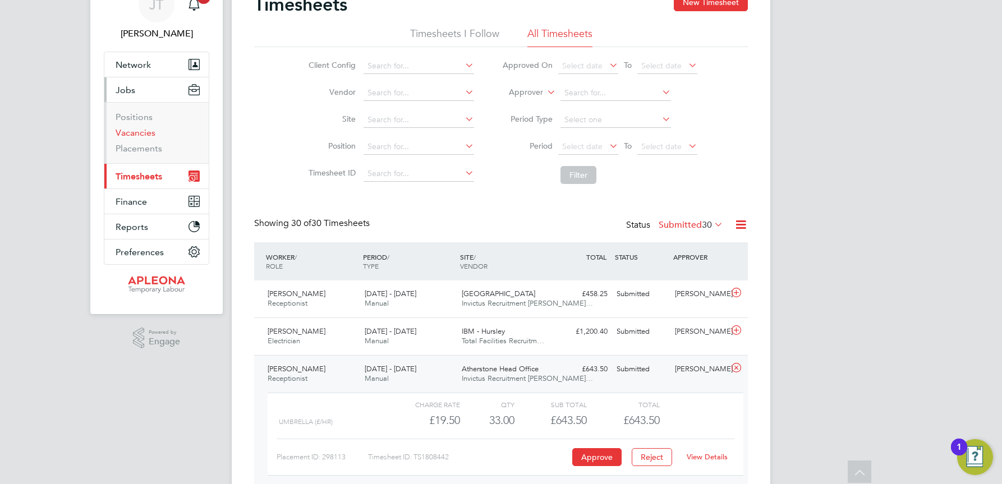
click at [138, 134] on link "Vacancies" at bounding box center [136, 132] width 40 height 11
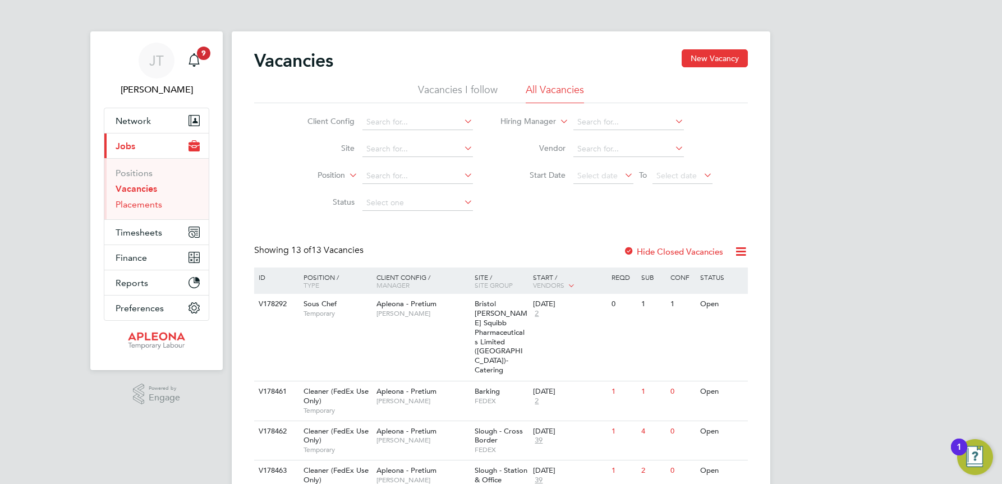
click at [131, 205] on link "Placements" at bounding box center [139, 204] width 47 height 11
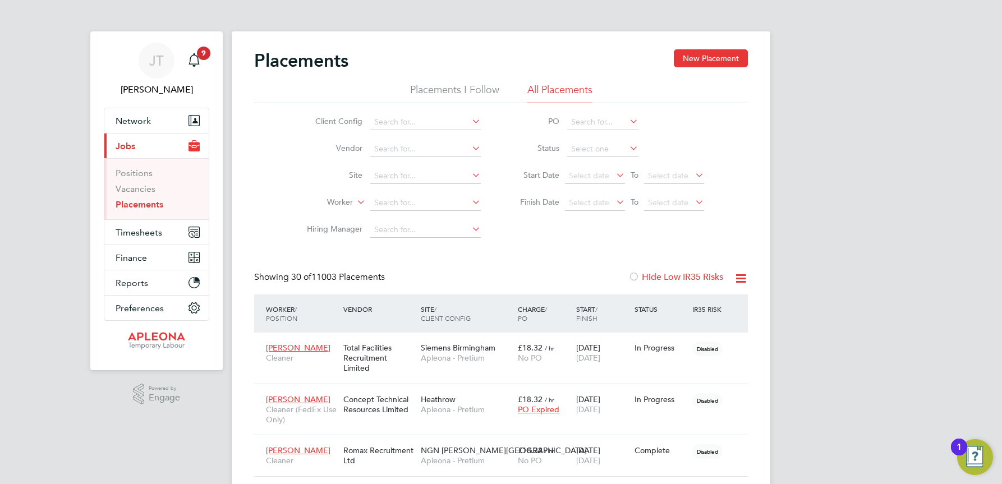
scroll to position [11, 53]
click at [150, 233] on span "Timesheets" at bounding box center [139, 232] width 47 height 11
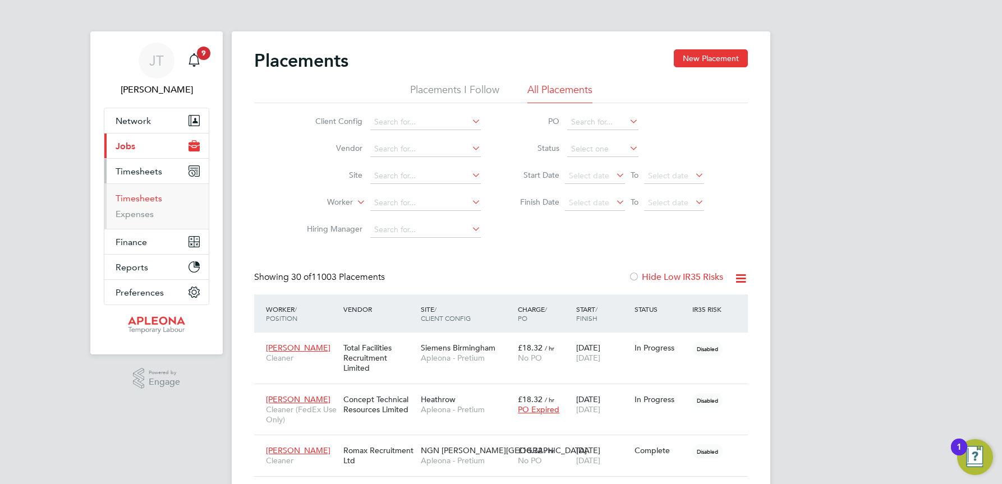
click at [144, 200] on link "Timesheets" at bounding box center [139, 198] width 47 height 11
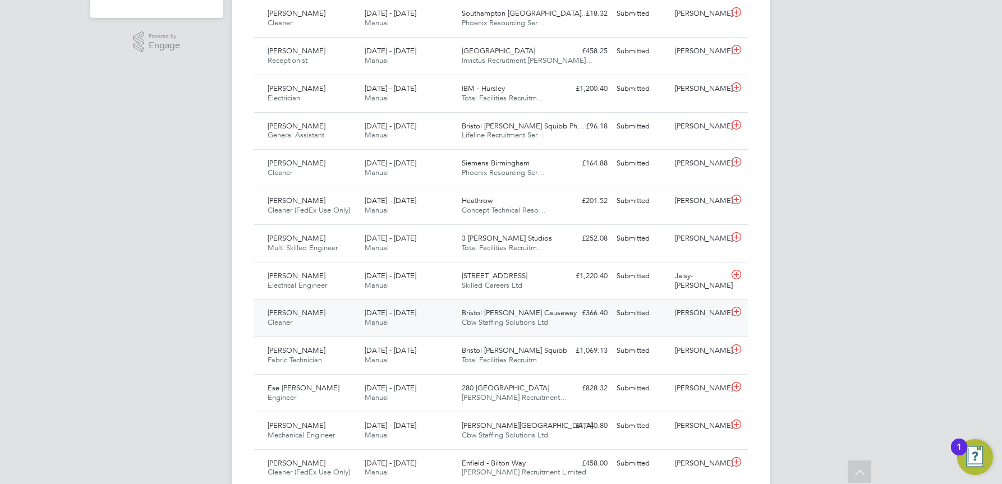
click at [471, 319] on span "Cbw Staffing Solutions Ltd" at bounding box center [505, 323] width 86 height 10
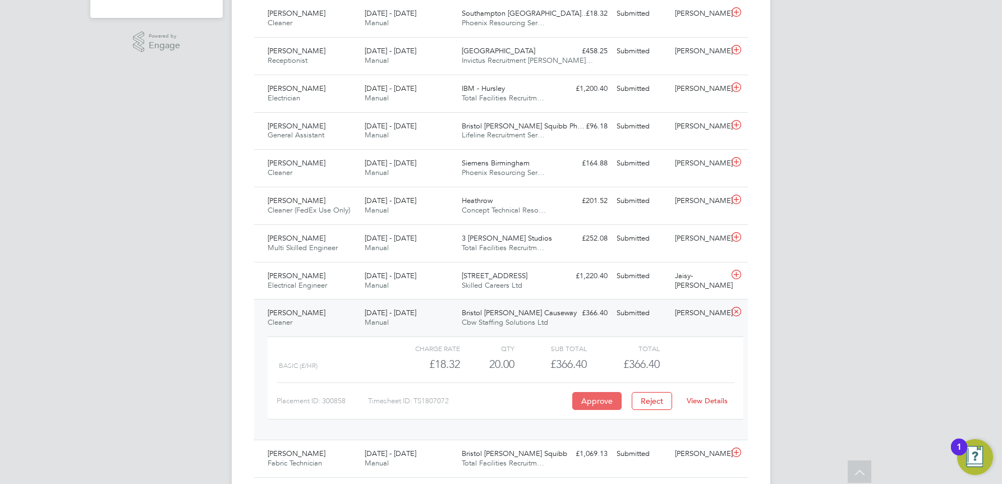
click at [602, 401] on button "Approve" at bounding box center [596, 401] width 49 height 18
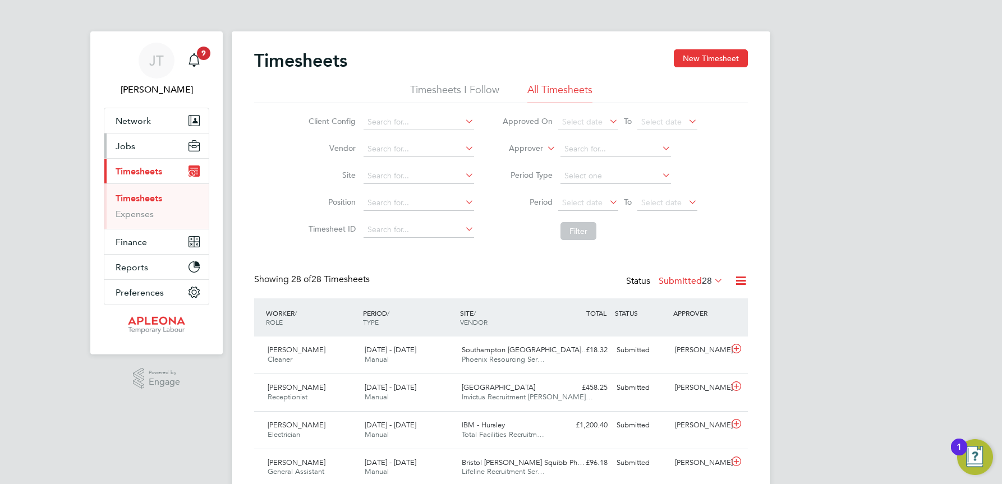
click at [132, 146] on span "Jobs" at bounding box center [126, 146] width 20 height 11
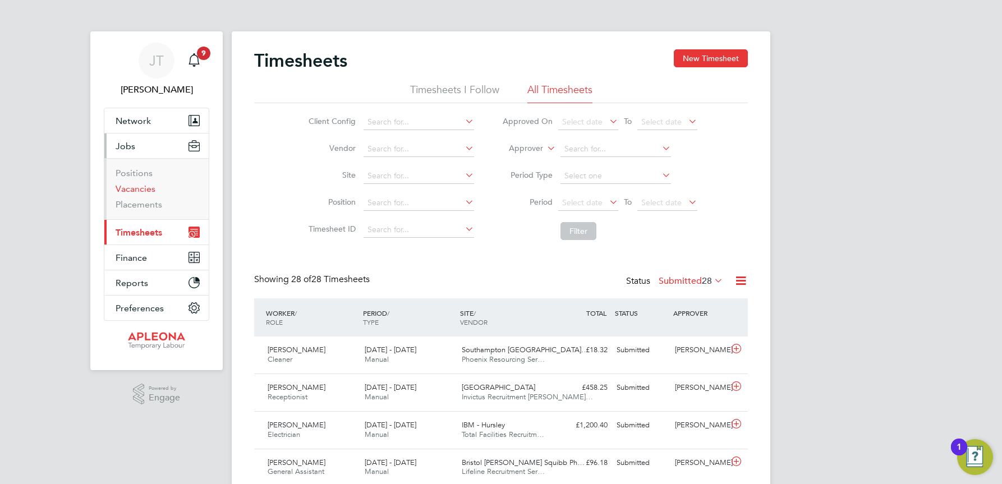
click at [143, 188] on link "Vacancies" at bounding box center [136, 188] width 40 height 11
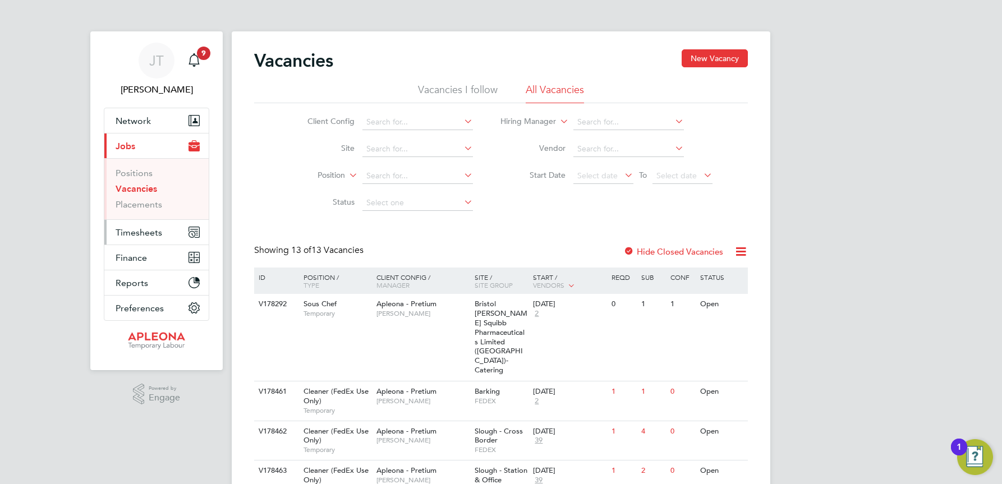
click at [149, 232] on span "Timesheets" at bounding box center [139, 232] width 47 height 11
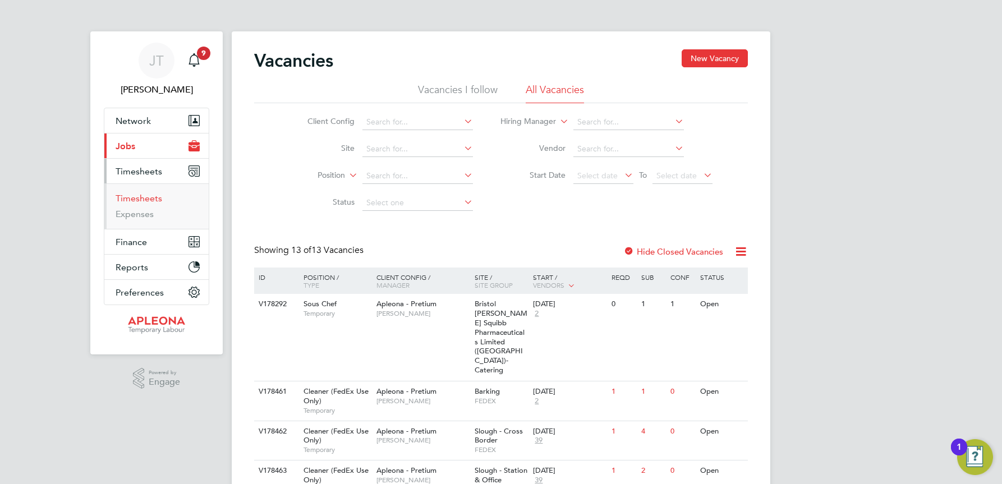
click at [151, 196] on link "Timesheets" at bounding box center [139, 198] width 47 height 11
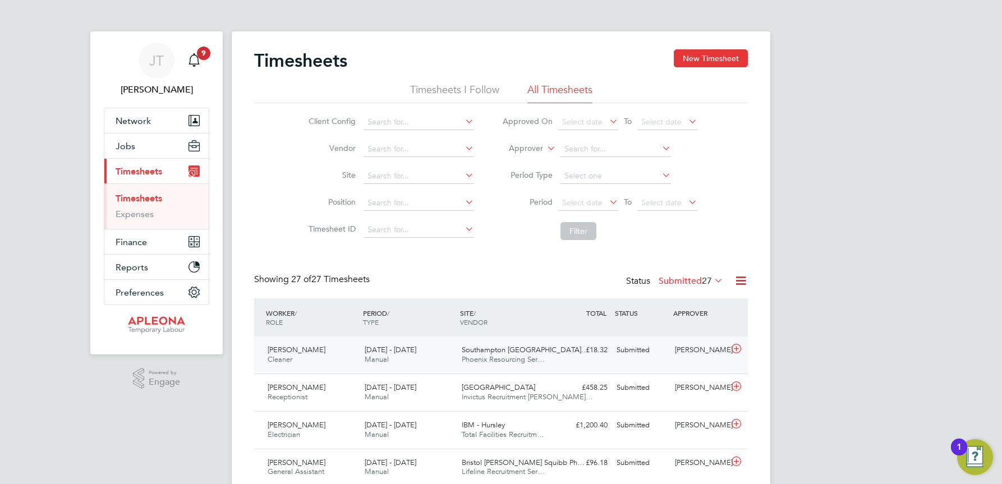
click at [644, 352] on div "Submitted" at bounding box center [641, 350] width 58 height 19
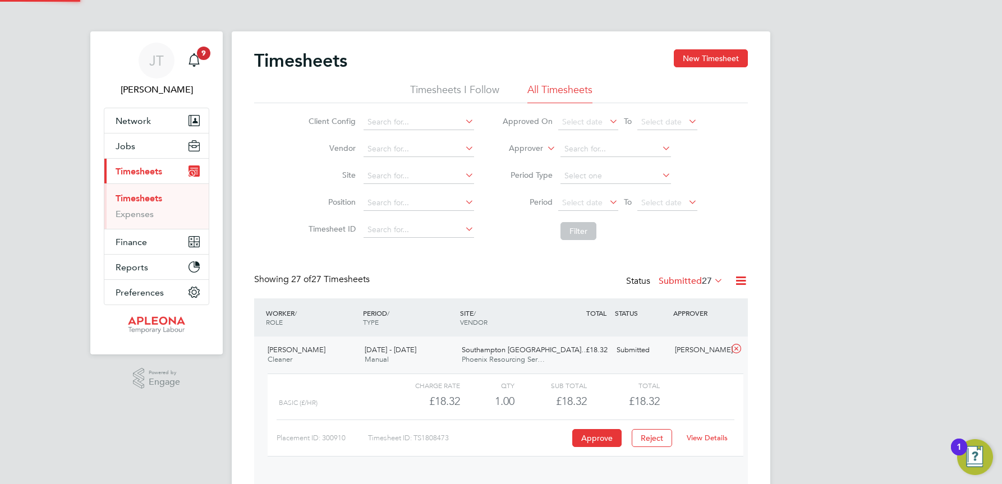
scroll to position [19, 109]
click at [608, 439] on button "Approve" at bounding box center [596, 438] width 49 height 18
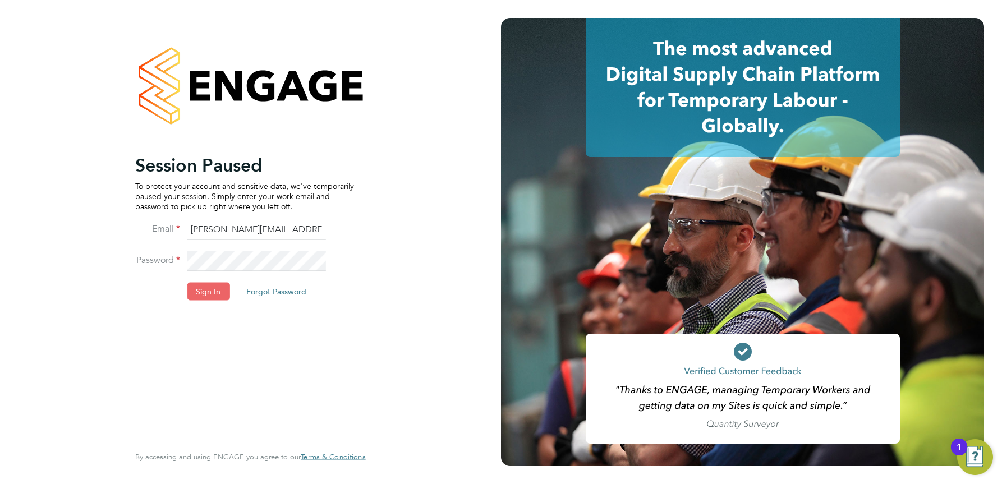
click at [210, 288] on button "Sign In" at bounding box center [208, 291] width 43 height 18
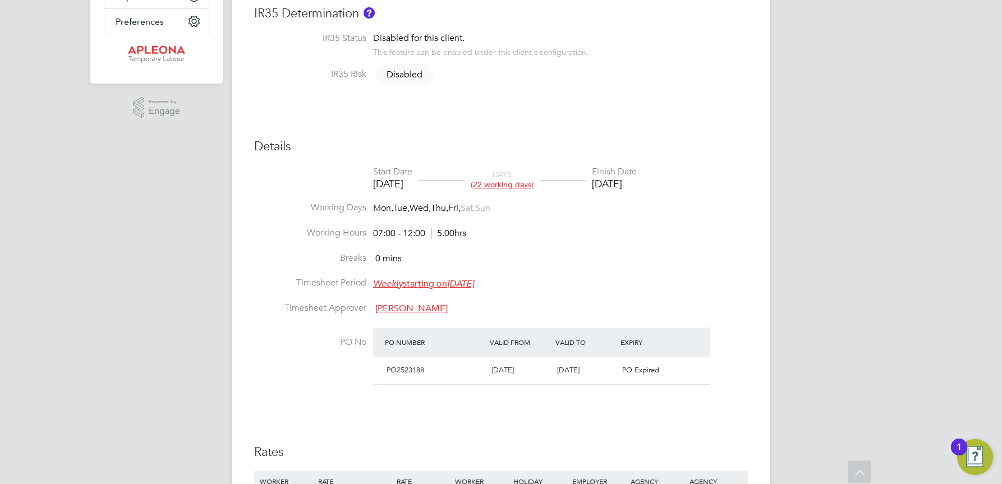
scroll to position [154, 0]
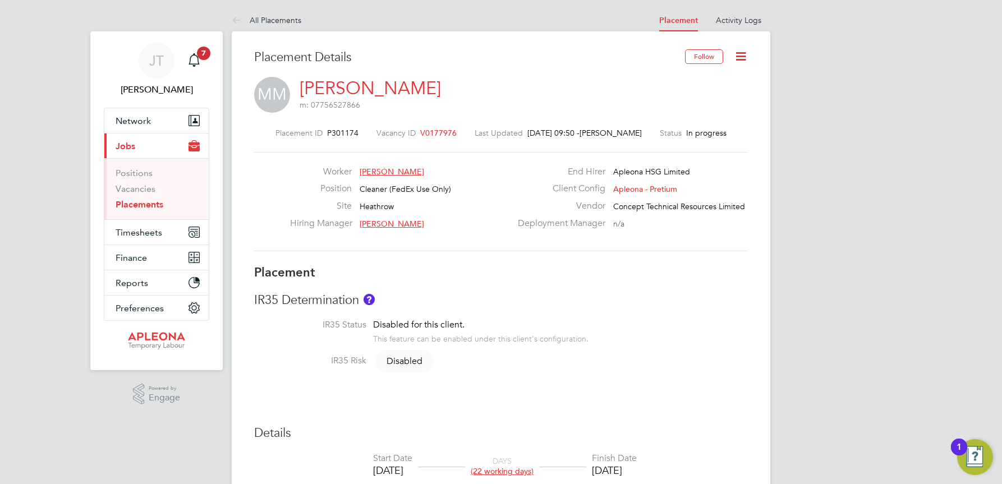
click at [740, 58] on icon at bounding box center [741, 56] width 14 height 14
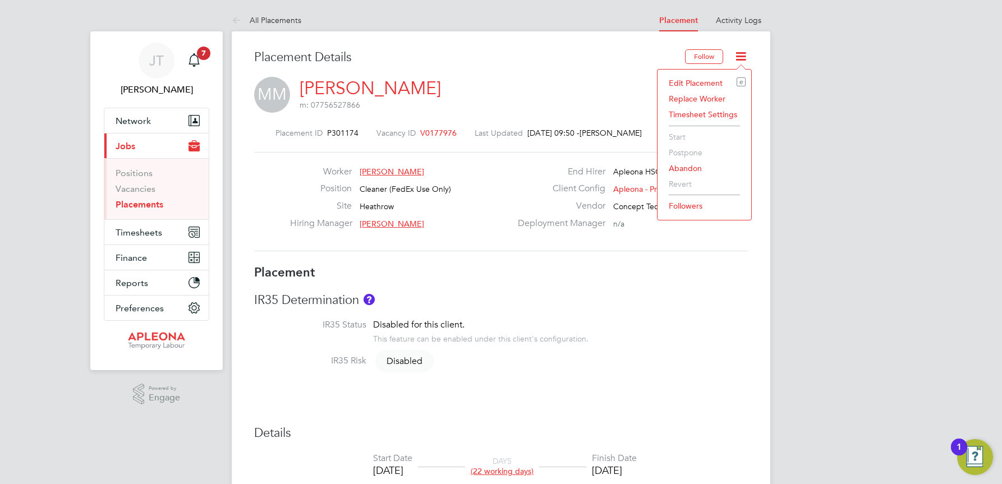
click at [693, 205] on li "Followers" at bounding box center [704, 206] width 82 height 16
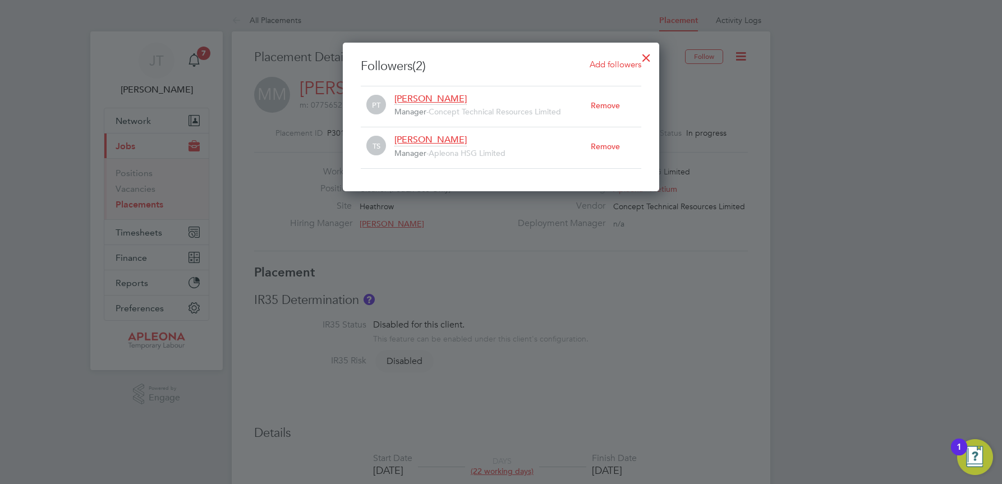
click at [647, 59] on div at bounding box center [646, 55] width 20 height 20
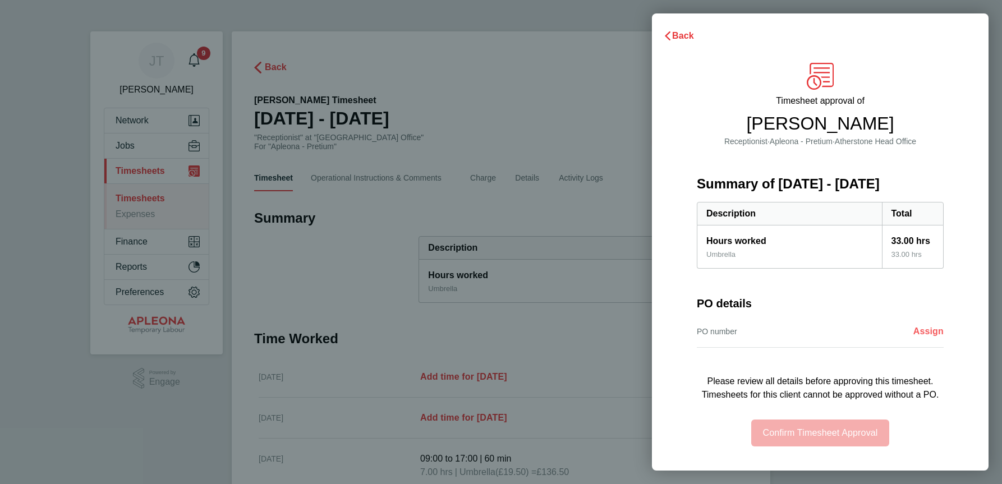
click at [932, 330] on span "Assign" at bounding box center [928, 332] width 30 height 10
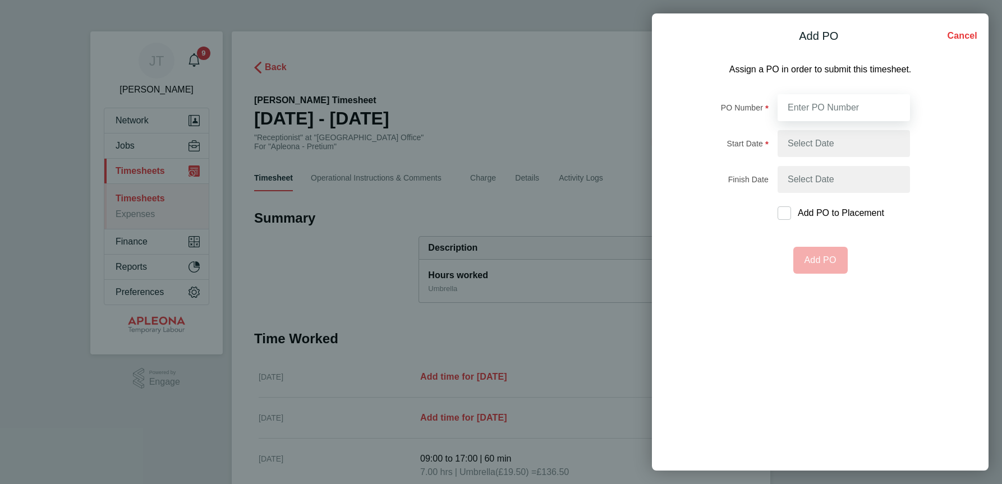
click at [799, 107] on input "PO Number" at bounding box center [844, 107] width 132 height 27
type input "PO2521690"
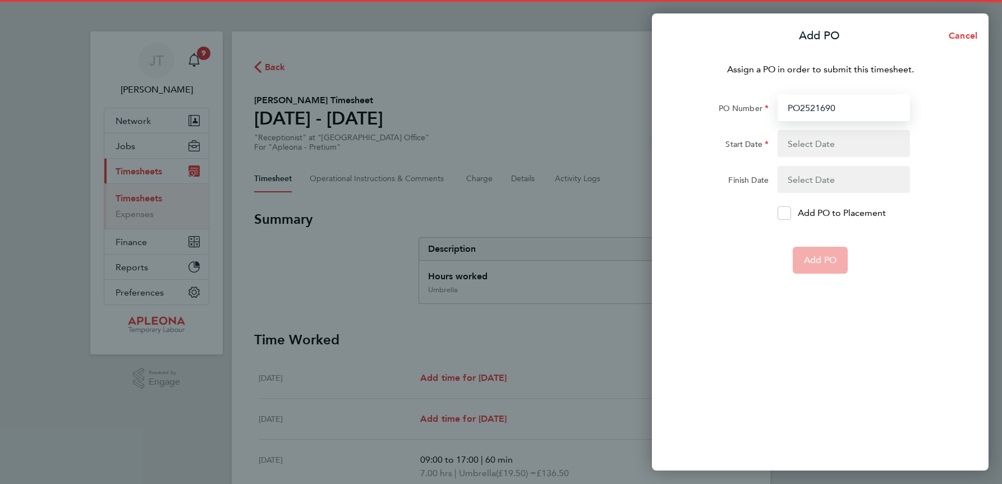
type input "[DATE]"
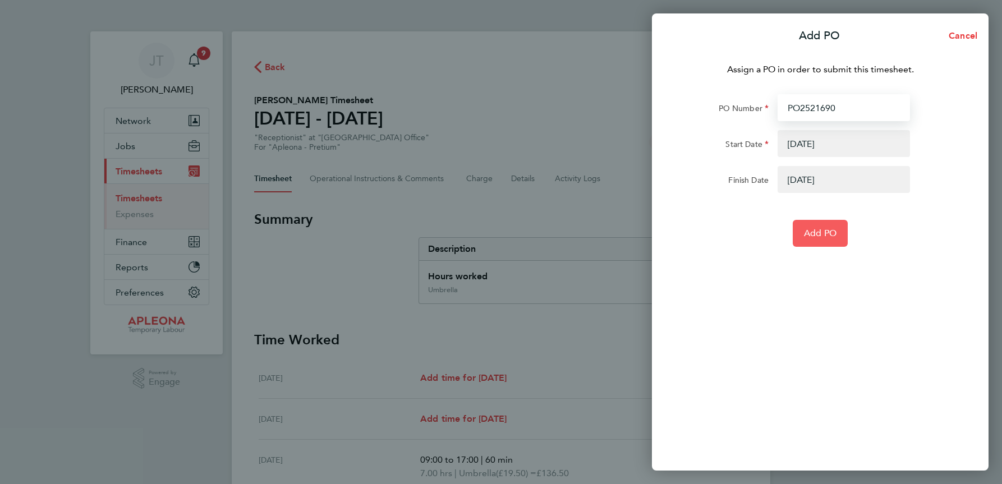
type input "PO2521690"
click at [820, 238] on span "Add PO" at bounding box center [820, 233] width 33 height 11
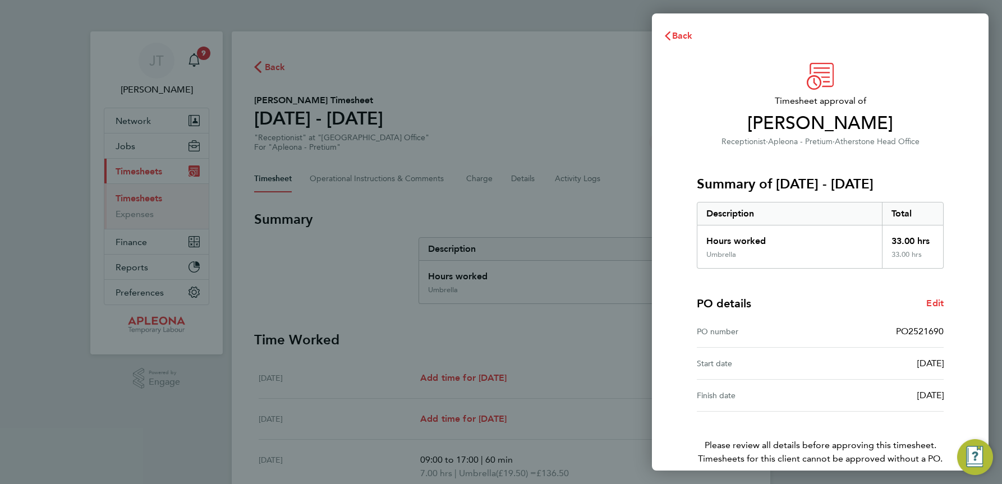
scroll to position [53, 0]
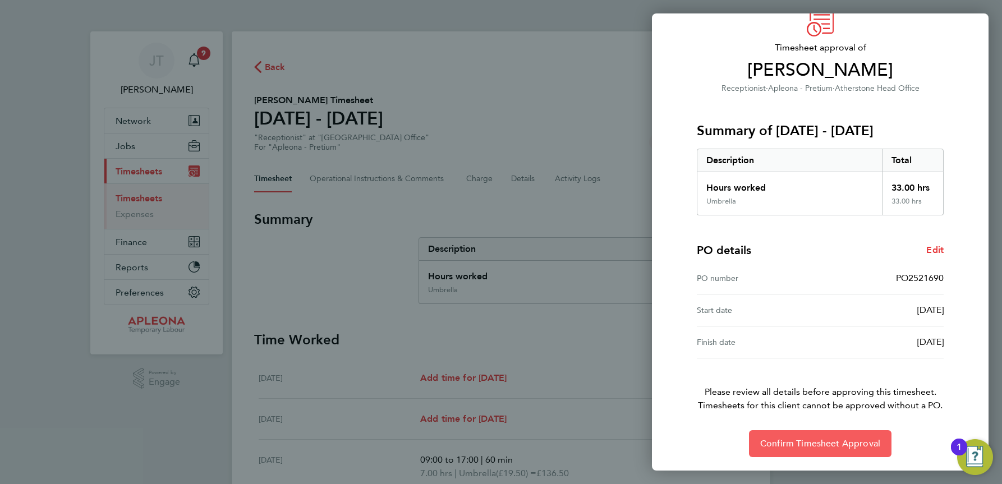
click at [813, 443] on span "Confirm Timesheet Approval" at bounding box center [820, 443] width 120 height 11
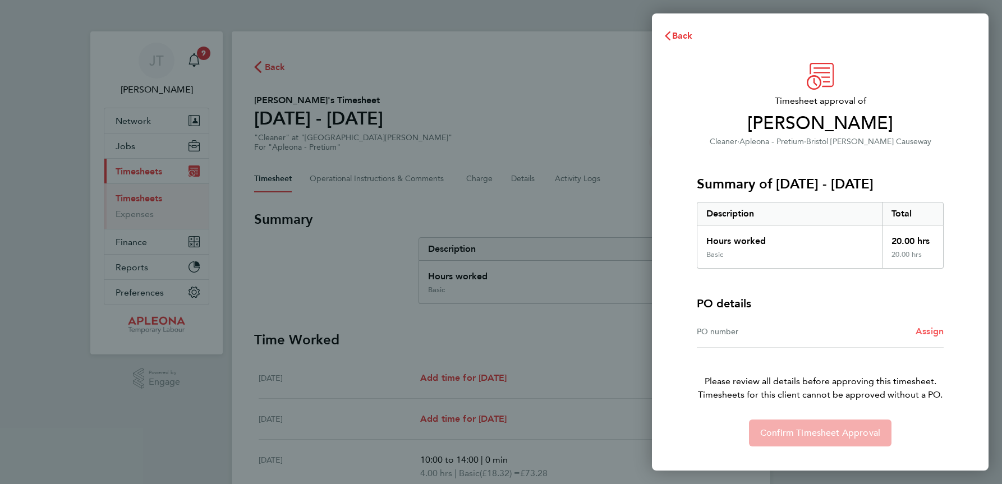
click at [926, 331] on span "Assign" at bounding box center [930, 331] width 28 height 11
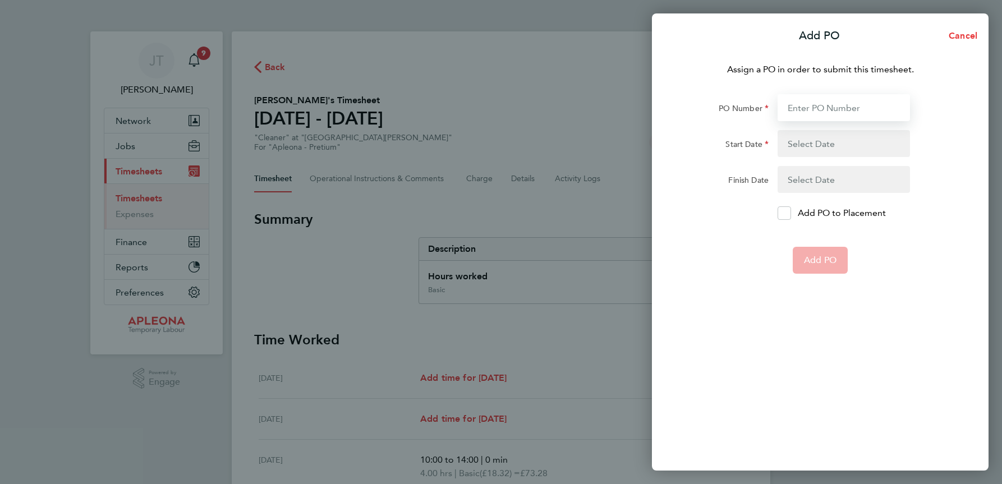
click at [797, 107] on input "PO Number" at bounding box center [844, 107] width 132 height 27
type input "PO2523028"
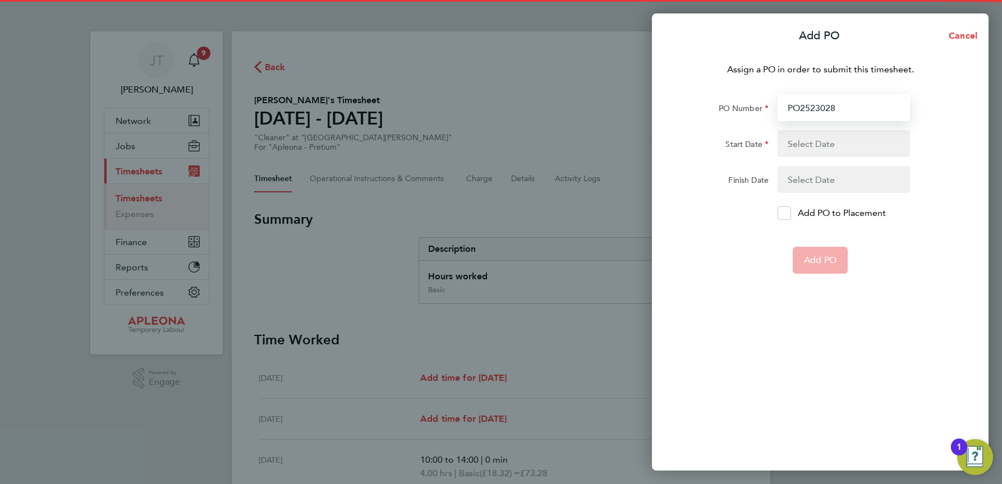
type input "[DATE]"
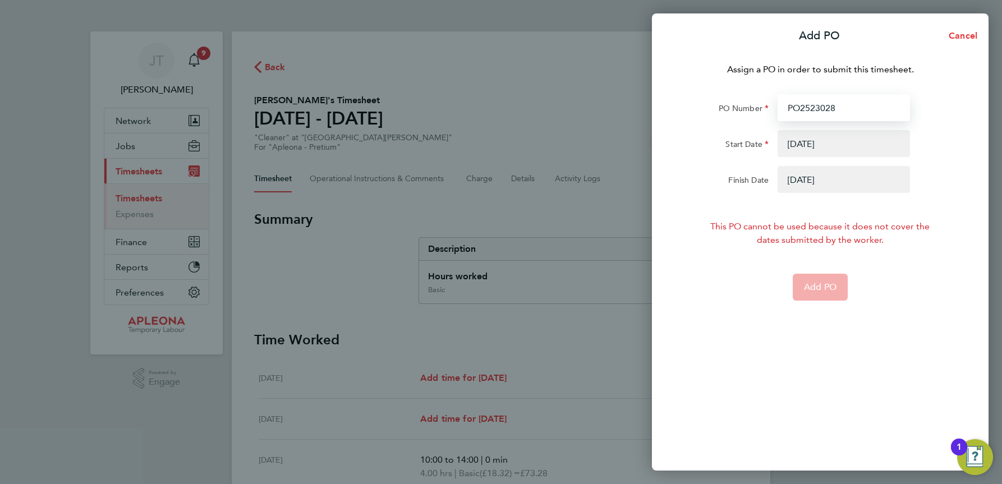
type input "PO2523028"
click at [811, 145] on button "button" at bounding box center [844, 143] width 132 height 27
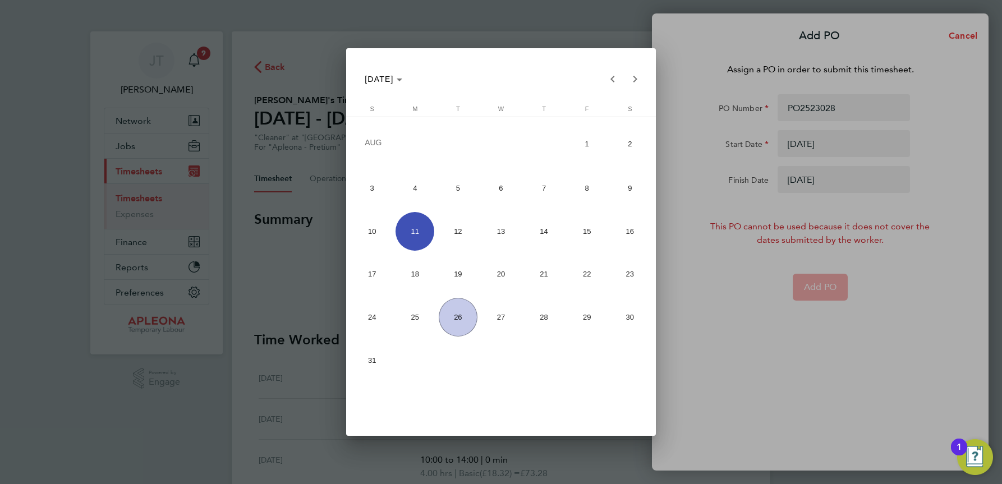
click at [406, 273] on span "18" at bounding box center [415, 274] width 39 height 39
type input "18 Aug 25"
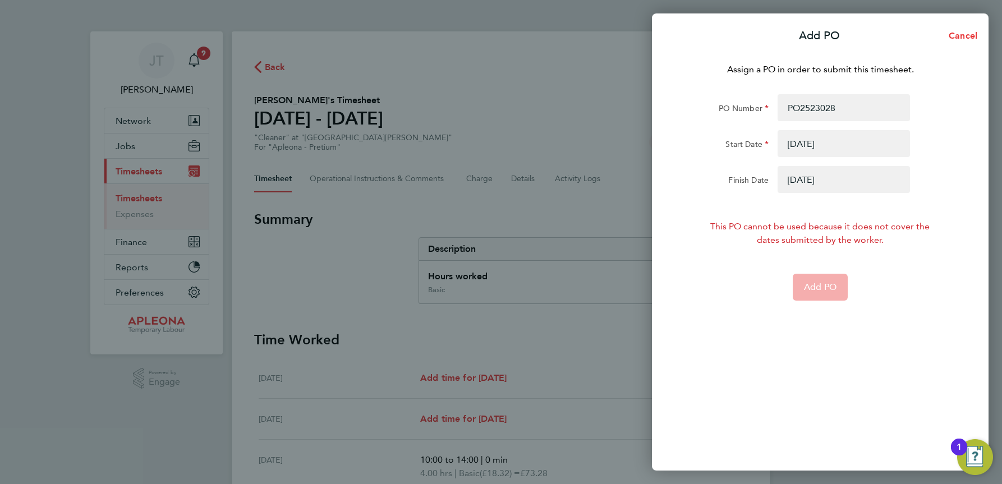
click at [820, 182] on button "button" at bounding box center [844, 179] width 132 height 27
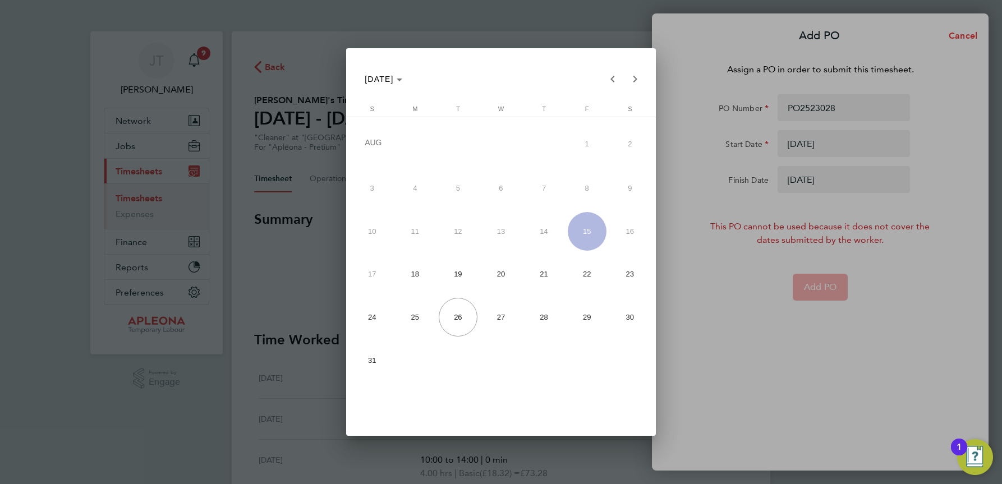
click at [587, 274] on span "22" at bounding box center [587, 274] width 39 height 39
type input "[DATE]"
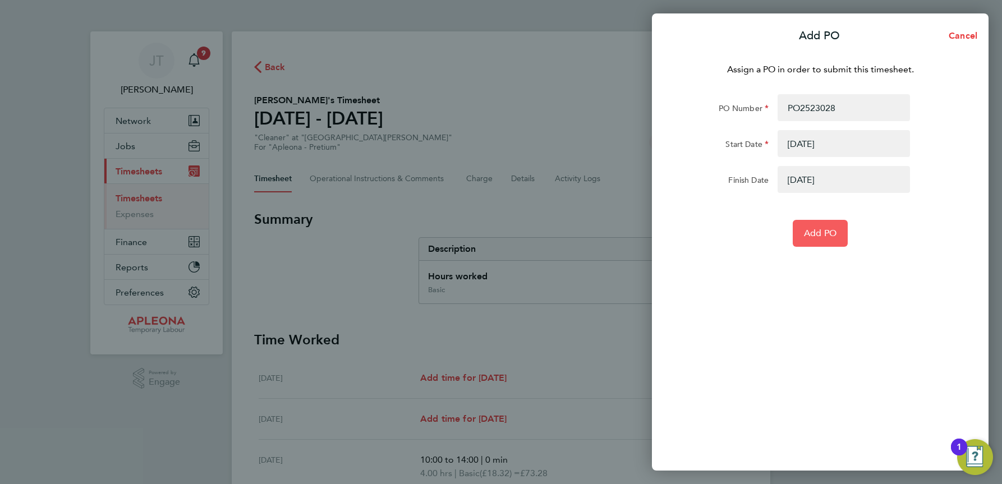
click at [822, 236] on span "Add PO" at bounding box center [820, 233] width 33 height 11
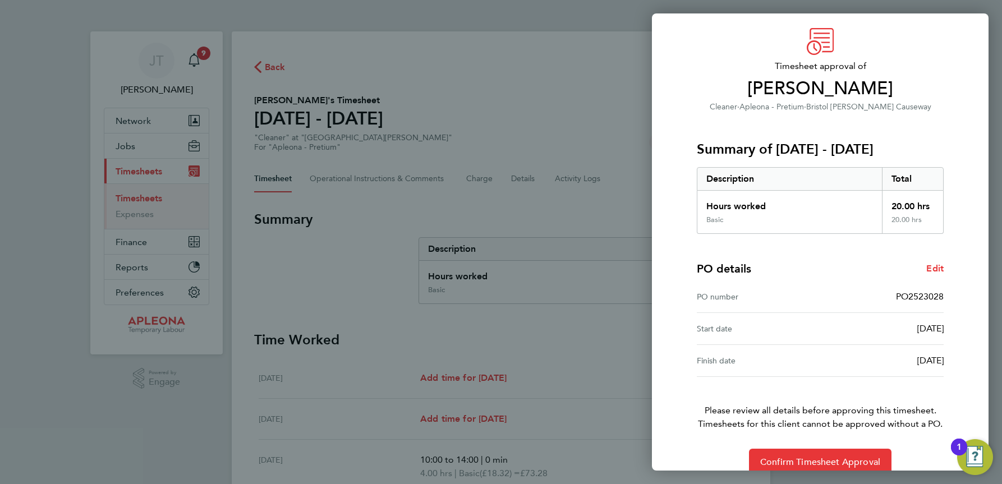
scroll to position [53, 0]
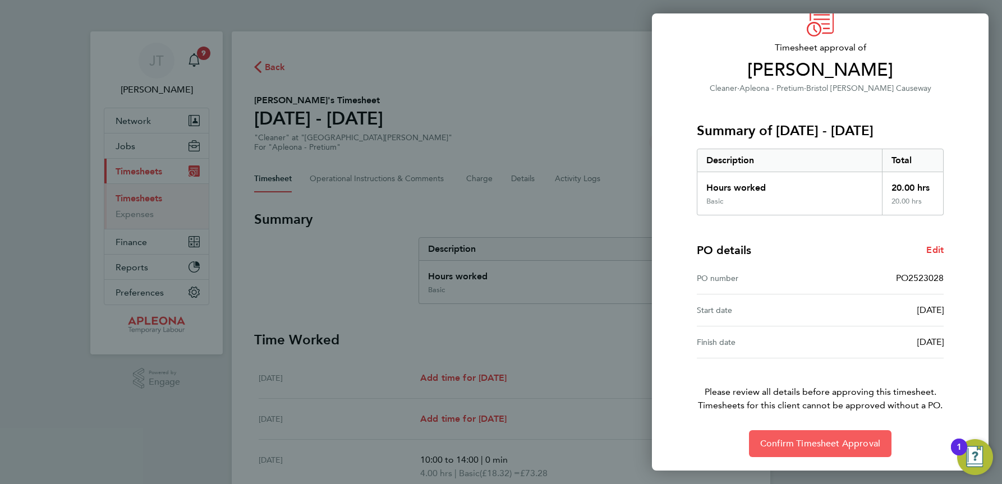
click at [825, 443] on span "Confirm Timesheet Approval" at bounding box center [820, 443] width 120 height 11
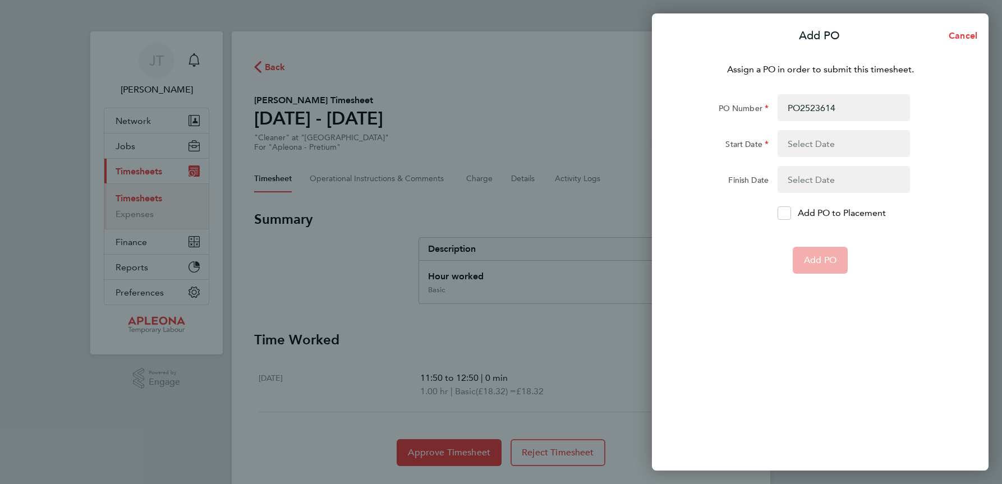
type input "PO2523614"
click at [812, 145] on button "button" at bounding box center [844, 143] width 132 height 27
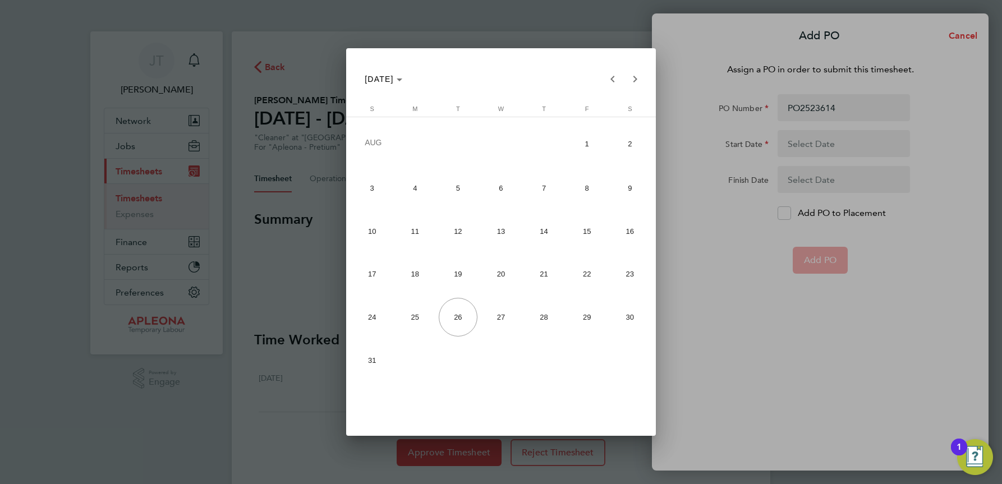
click at [587, 276] on span "22" at bounding box center [587, 274] width 39 height 39
type input "[DATE]"
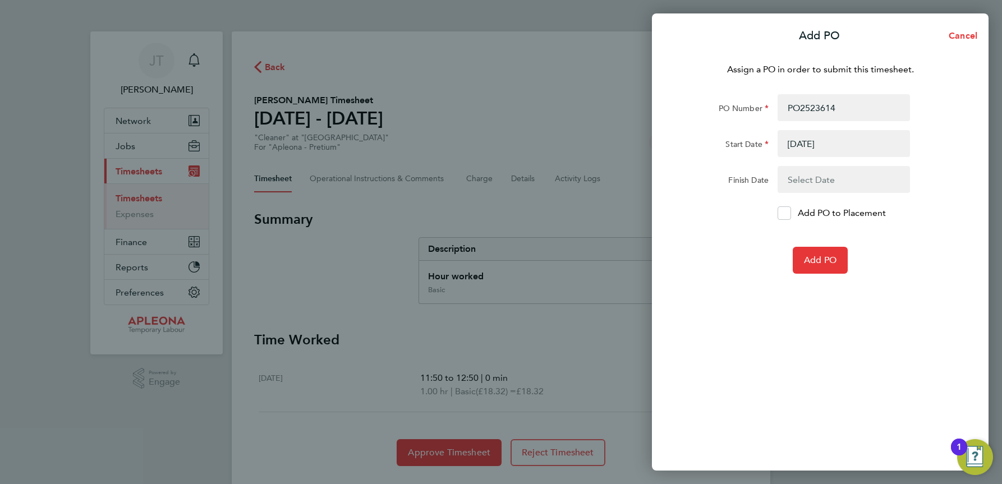
click at [798, 175] on button "button" at bounding box center [844, 179] width 132 height 27
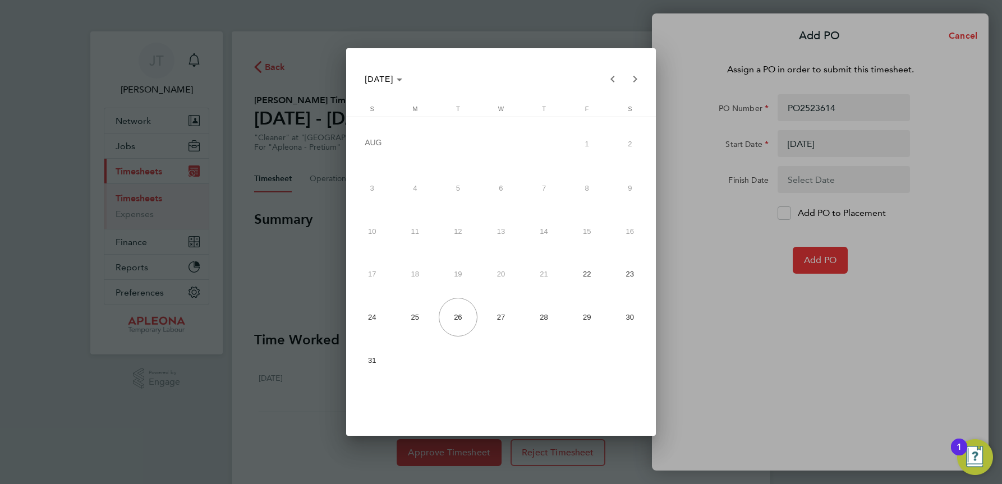
click at [585, 280] on span "22" at bounding box center [587, 274] width 39 height 39
type input "22 Aug 25"
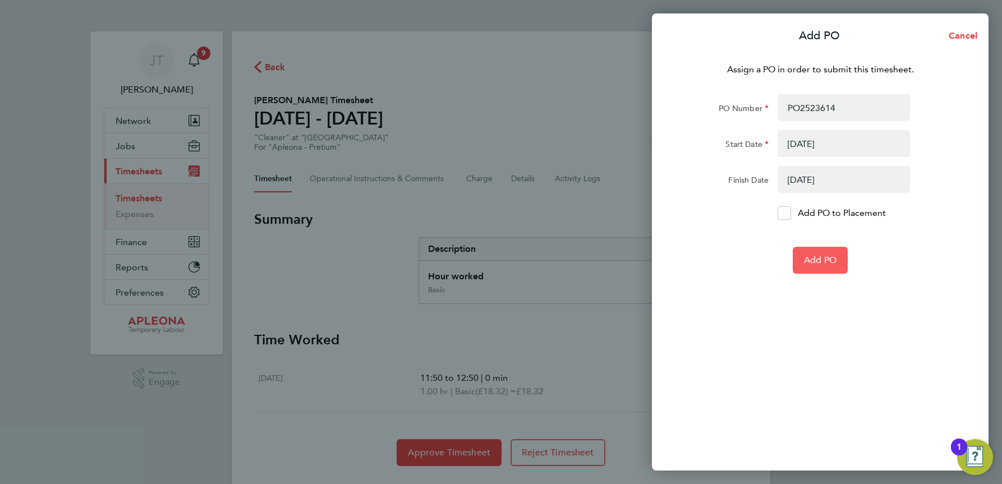
click at [834, 255] on button "Add PO" at bounding box center [820, 260] width 55 height 27
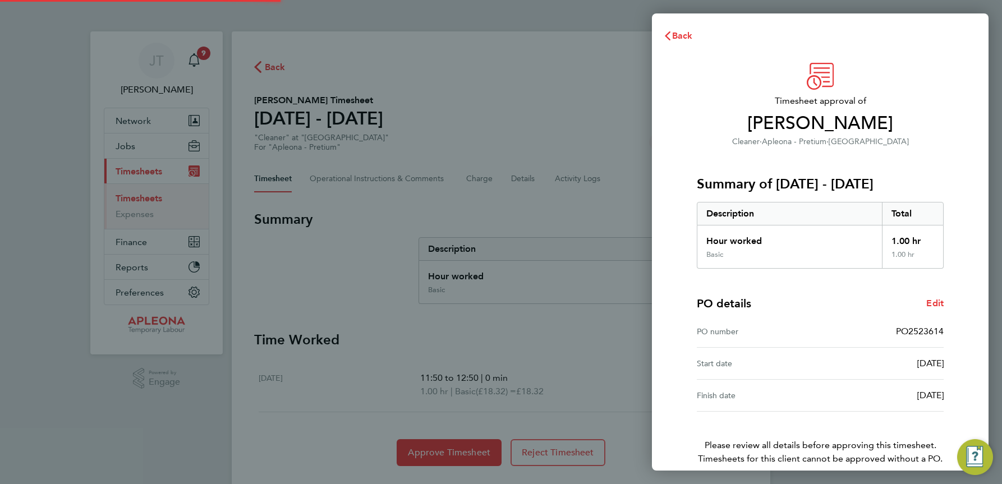
scroll to position [53, 0]
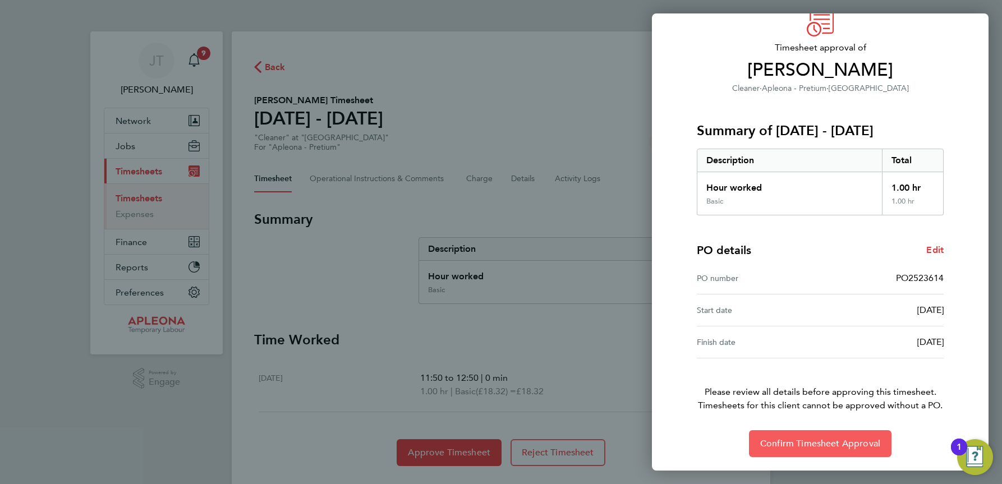
click at [805, 444] on span "Confirm Timesheet Approval" at bounding box center [820, 443] width 120 height 11
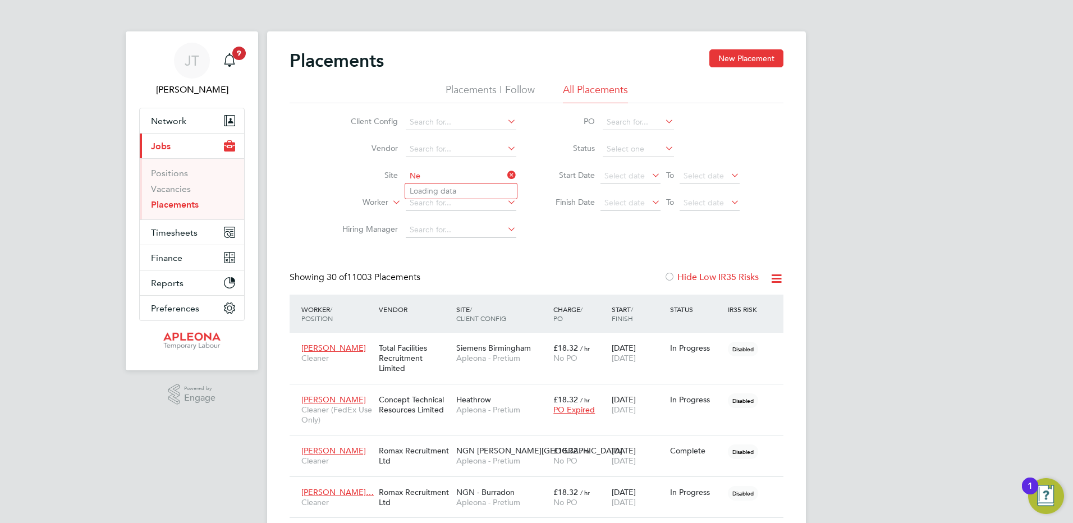
type input "N"
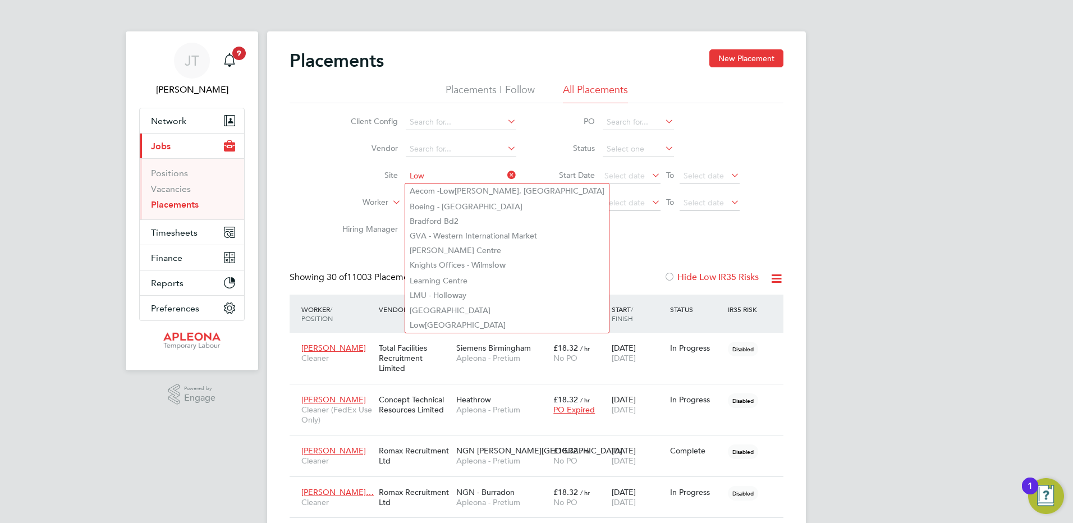
type input "Low"
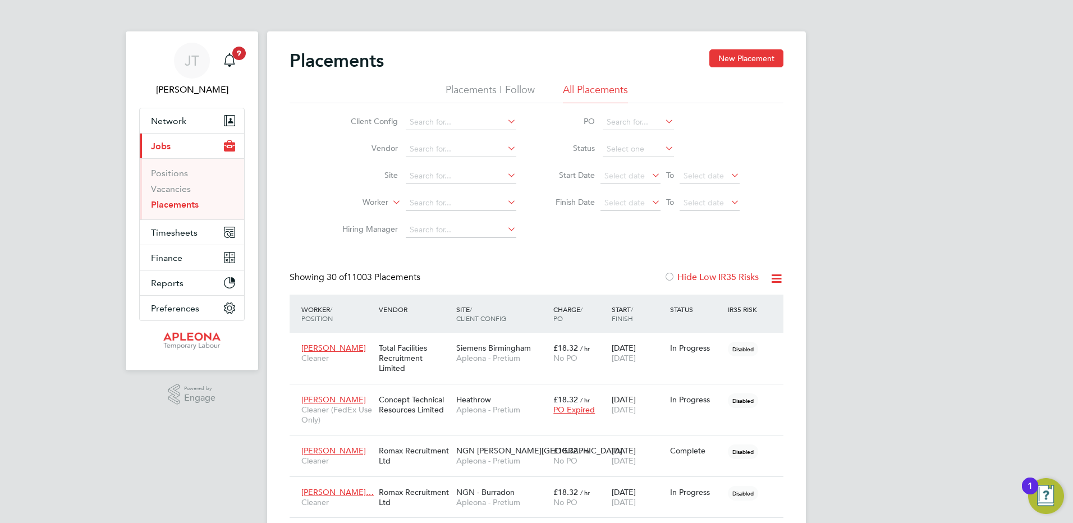
click at [420, 175] on input at bounding box center [461, 176] width 111 height 16
click at [444, 206] on b "Low" at bounding box center [440, 207] width 15 height 10
type input "NGN - Low Thornley"
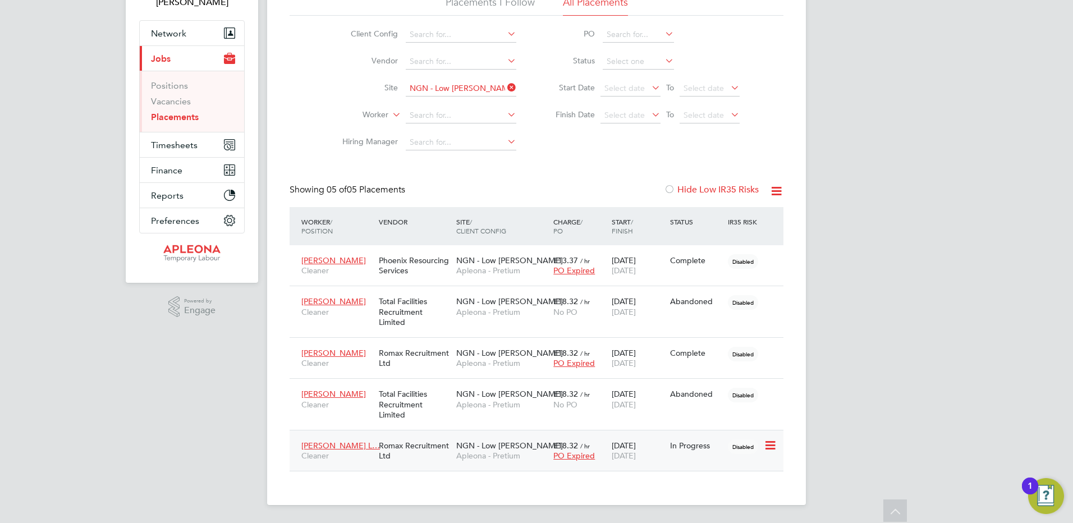
click at [573, 449] on span "£18.32" at bounding box center [565, 445] width 25 height 10
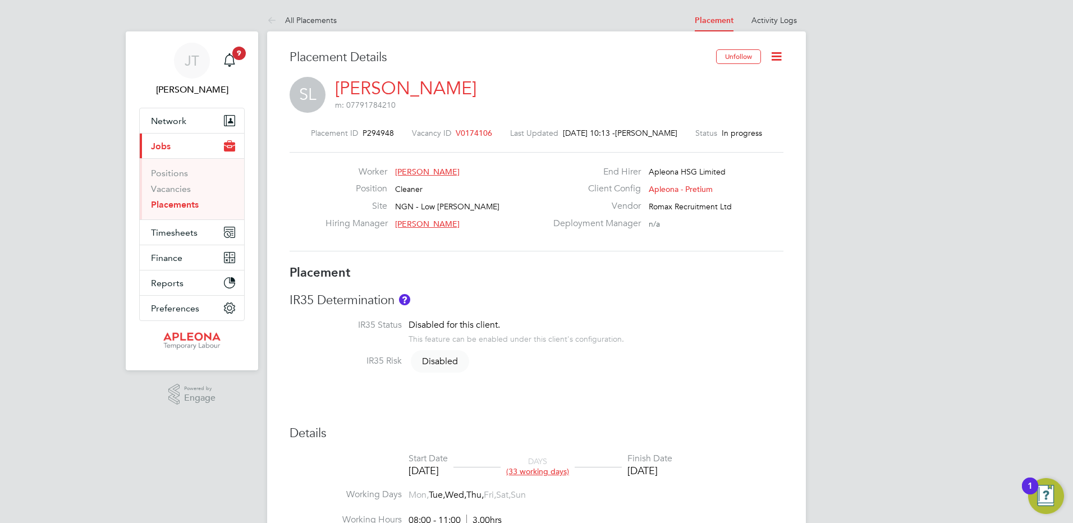
click at [776, 54] on icon at bounding box center [776, 56] width 14 height 14
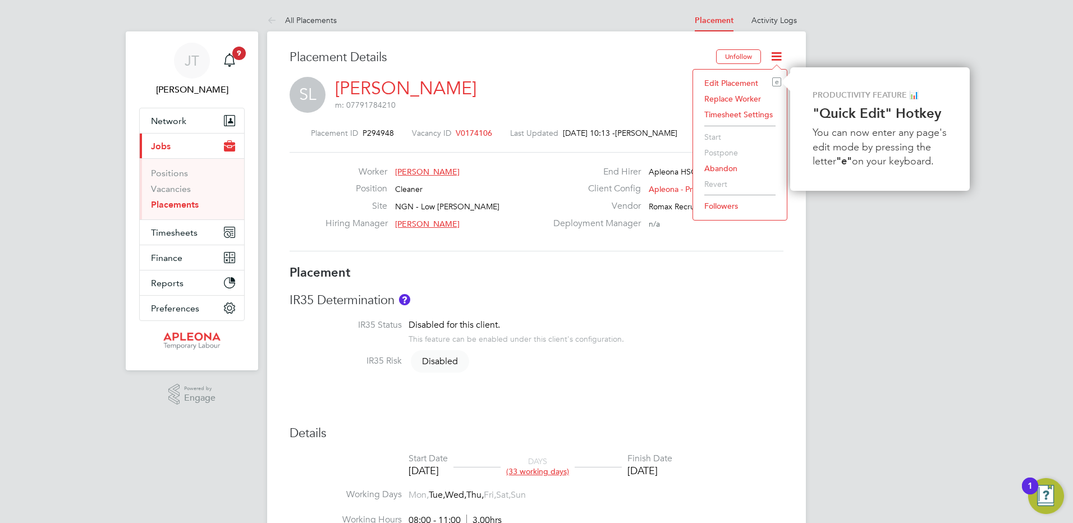
click at [741, 83] on li "Edit Placement e" at bounding box center [739, 83] width 82 height 16
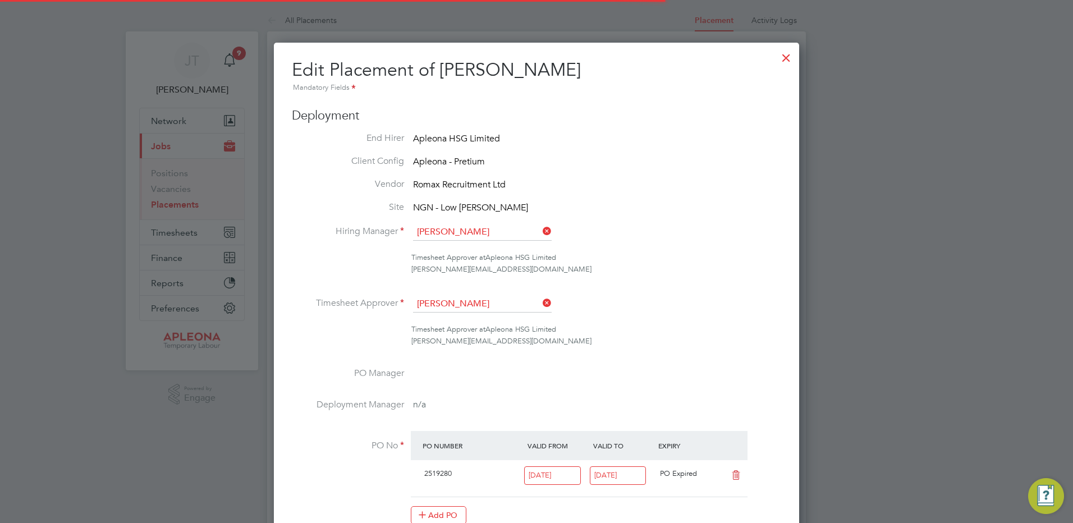
scroll to position [6, 6]
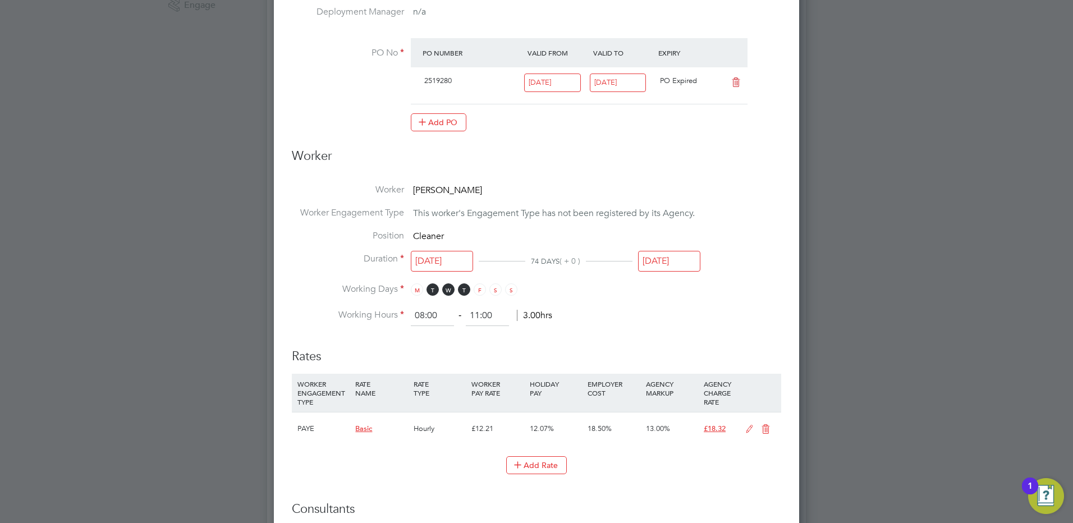
click at [686, 261] on input "[DATE]" at bounding box center [669, 261] width 62 height 21
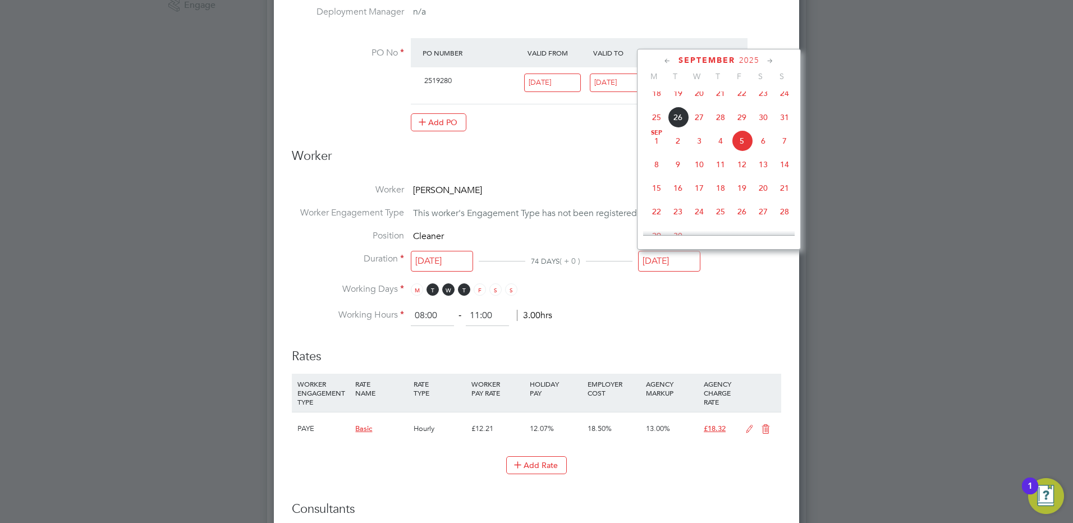
click at [743, 174] on span "12" at bounding box center [741, 164] width 21 height 21
type input "[DATE]"
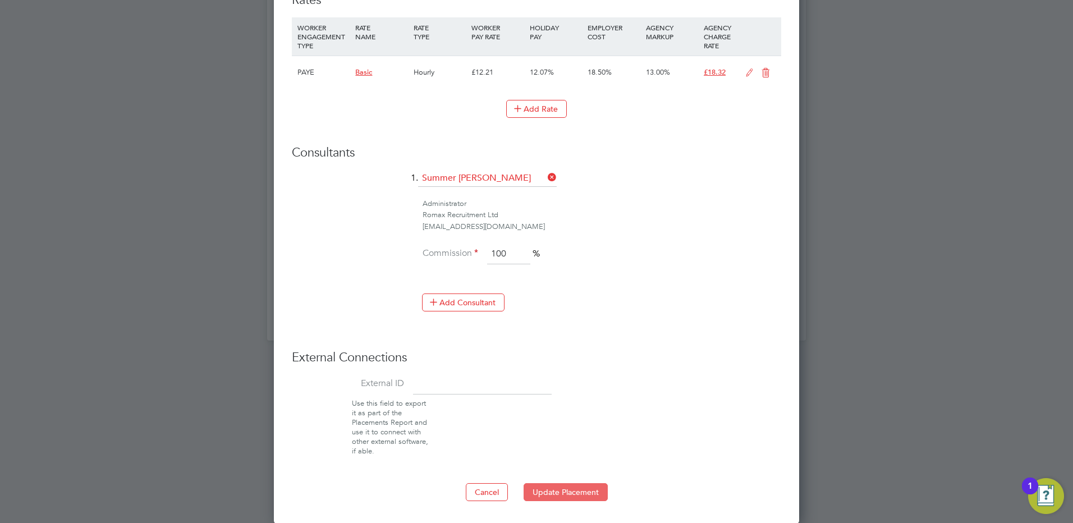
click at [554, 486] on button "Update Placement" at bounding box center [565, 492] width 84 height 18
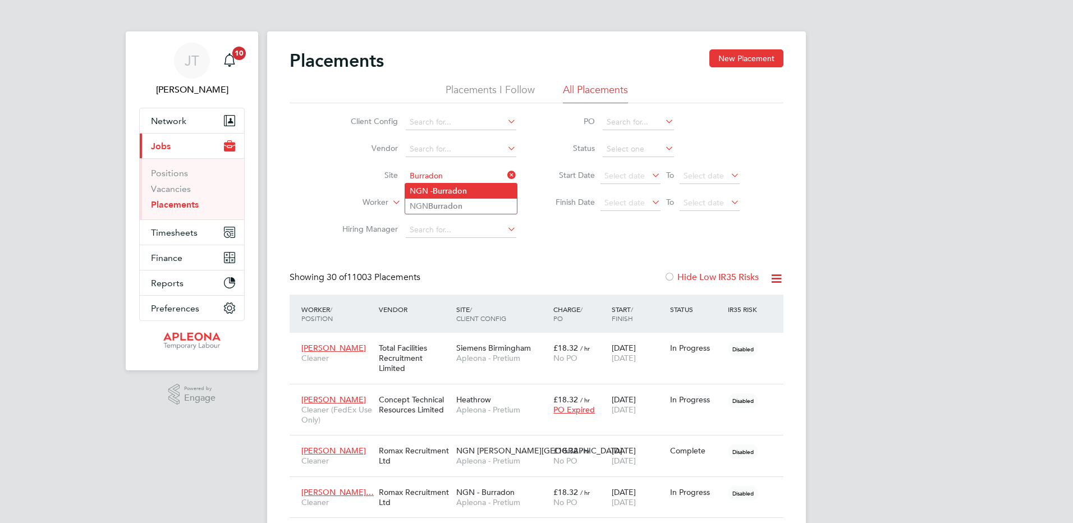
click at [436, 190] on b "Burradon" at bounding box center [450, 191] width 34 height 10
type input "NGN - Burradon"
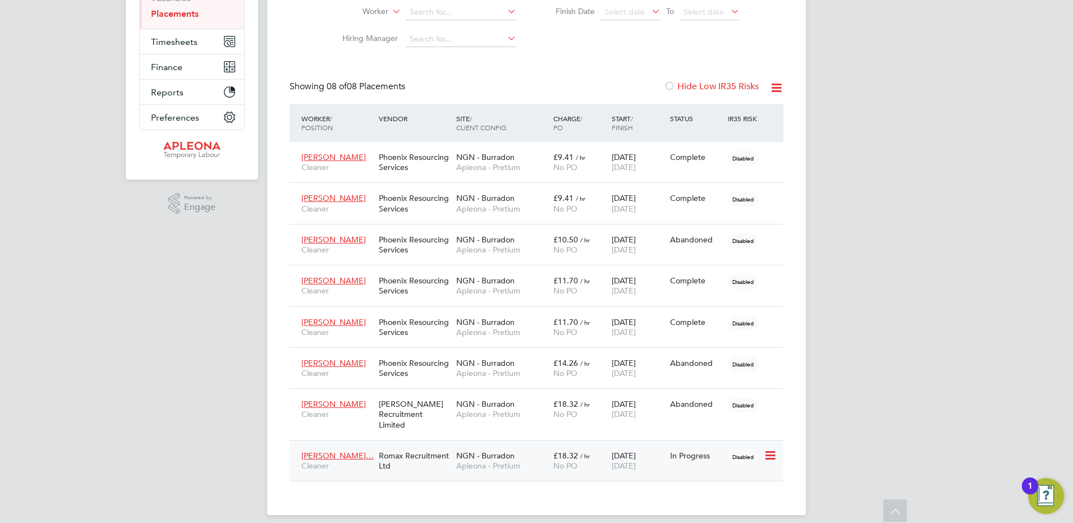
click at [505, 461] on span "Apleona - Pretium" at bounding box center [501, 466] width 91 height 10
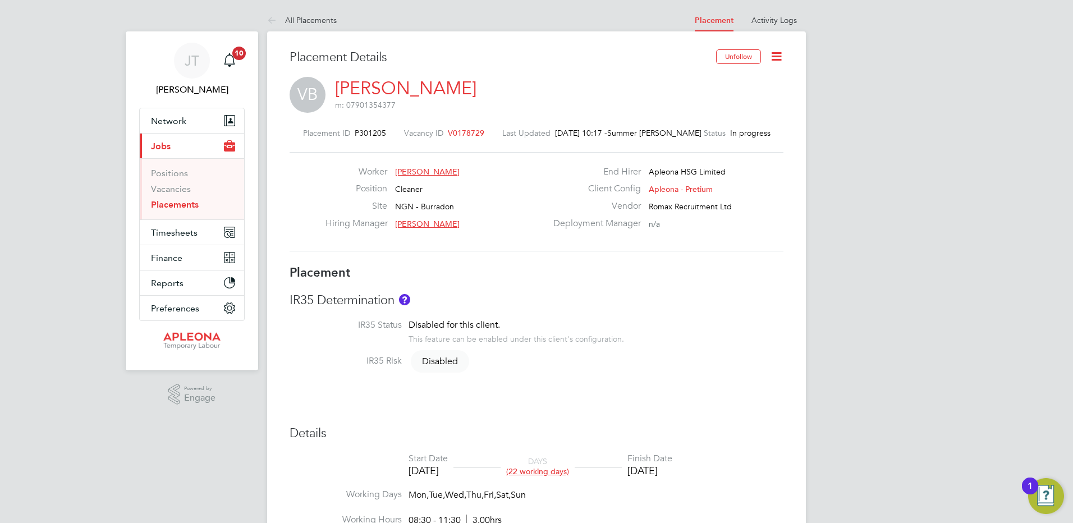
click at [778, 57] on icon at bounding box center [776, 56] width 14 height 14
click at [730, 83] on li "Edit Placement e" at bounding box center [739, 83] width 82 height 16
type input "[PERSON_NAME]"
type input "15 Aug 2025"
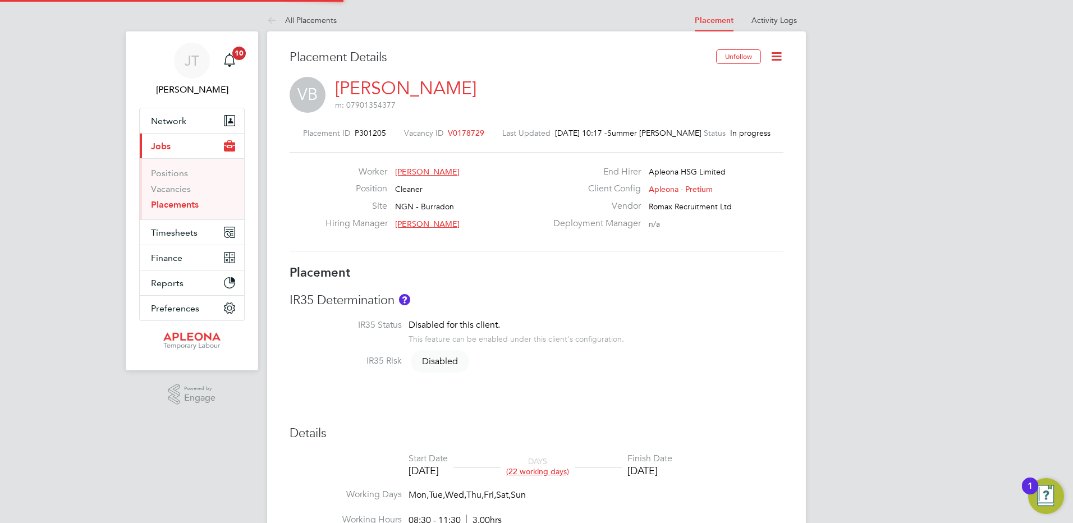
type input "05 Sep 2025"
type input "08:30"
type input "11:30"
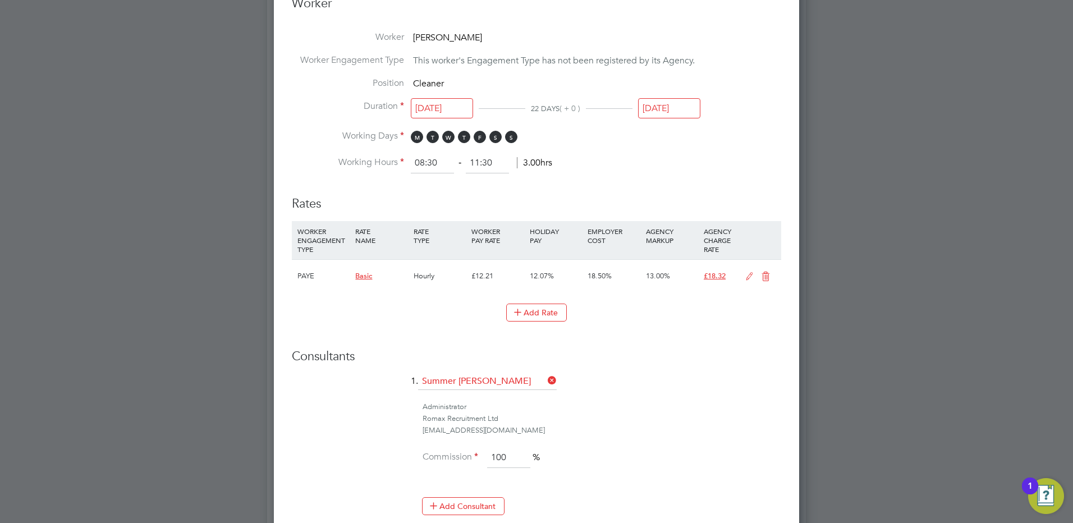
click at [654, 108] on input "05 Sep 2025" at bounding box center [669, 108] width 62 height 21
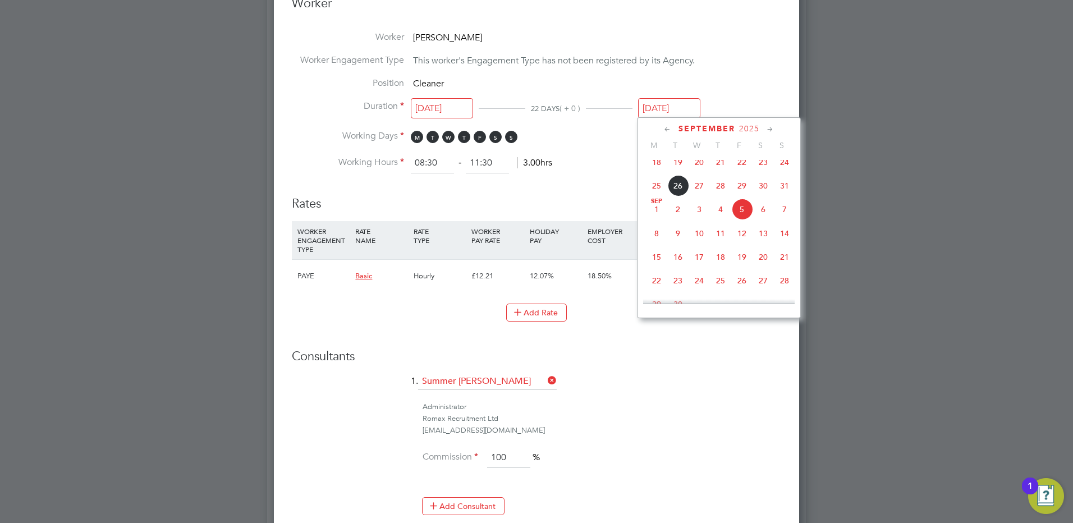
click at [741, 266] on span "19" at bounding box center [741, 256] width 21 height 21
type input "19 Sep 2025"
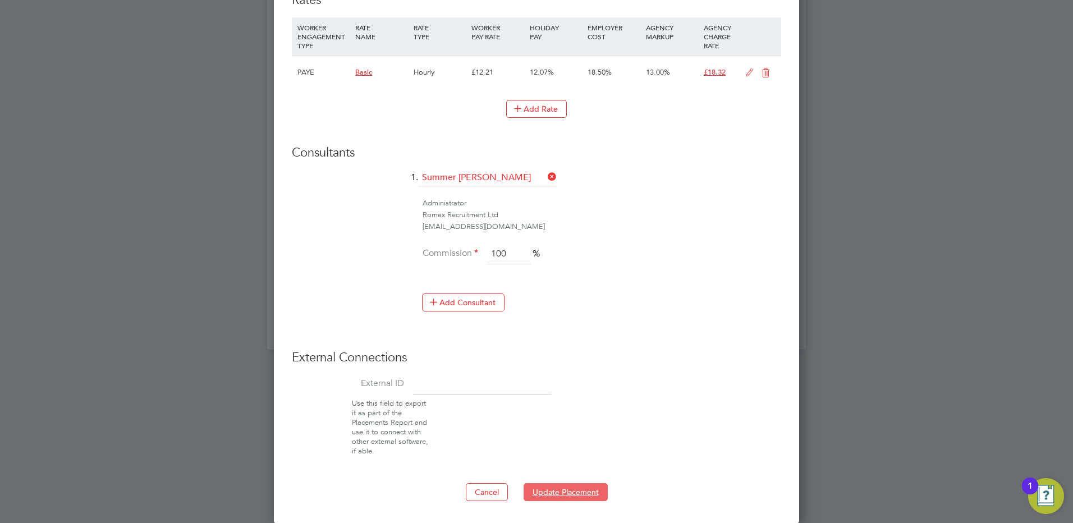
click at [580, 490] on button "Update Placement" at bounding box center [565, 492] width 84 height 18
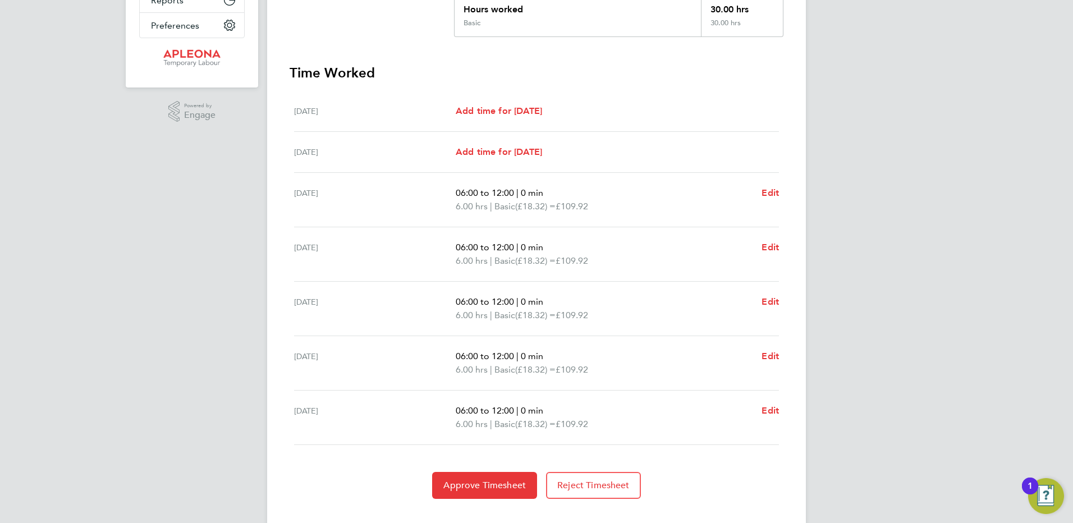
scroll to position [281, 0]
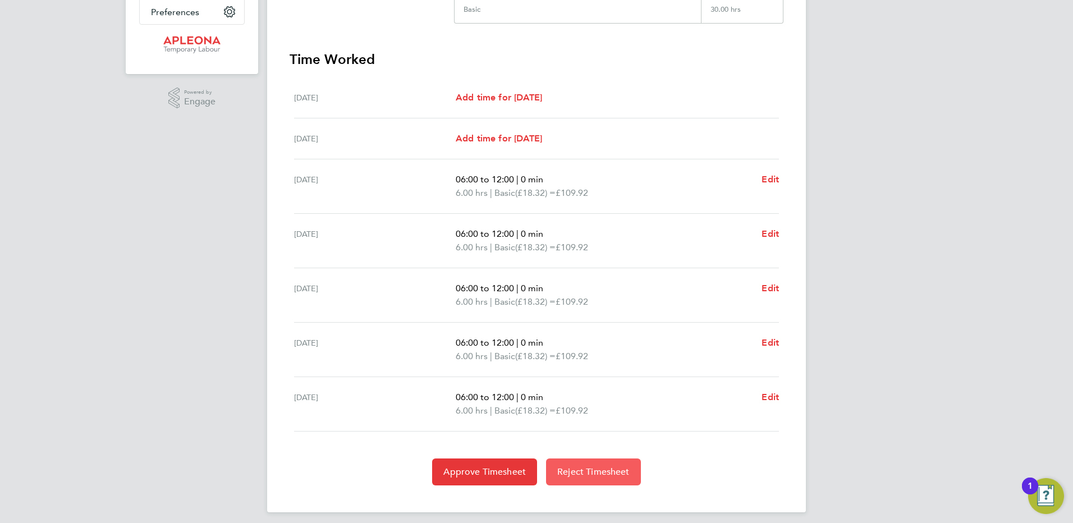
click at [577, 473] on span "Reject Timesheet" at bounding box center [593, 471] width 72 height 11
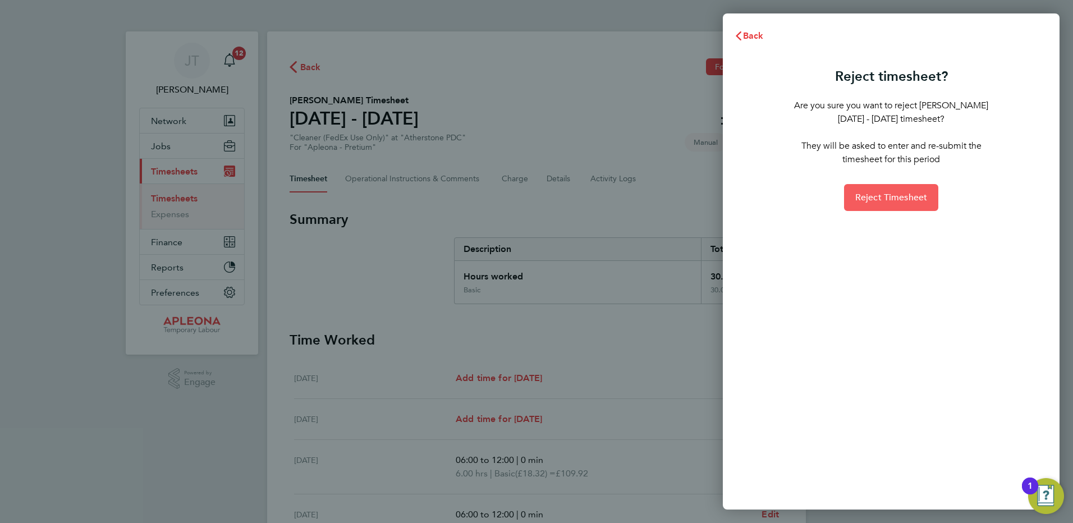
click at [882, 193] on span "Reject Timesheet" at bounding box center [891, 197] width 72 height 11
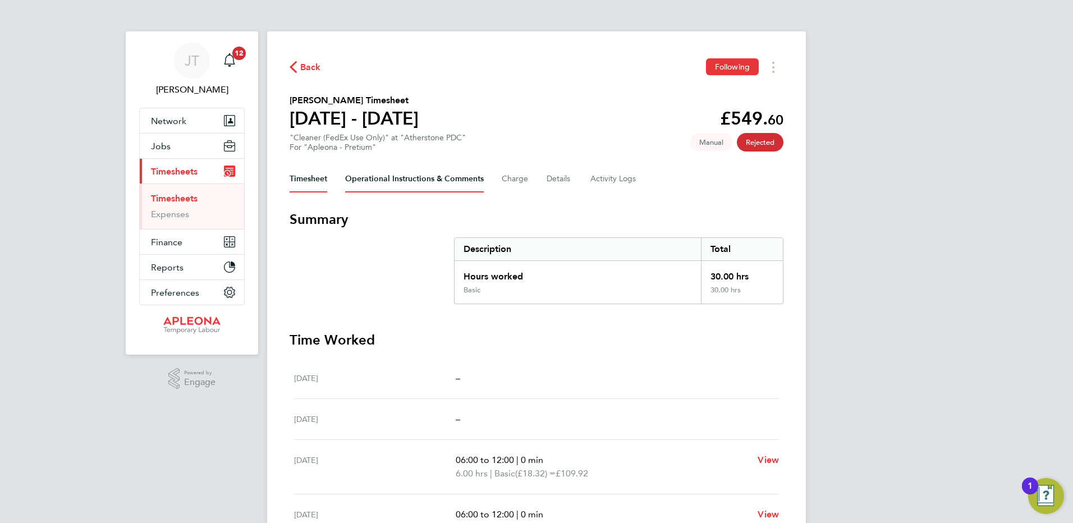
click at [446, 181] on Comments-tab "Operational Instructions & Comments" at bounding box center [414, 178] width 139 height 27
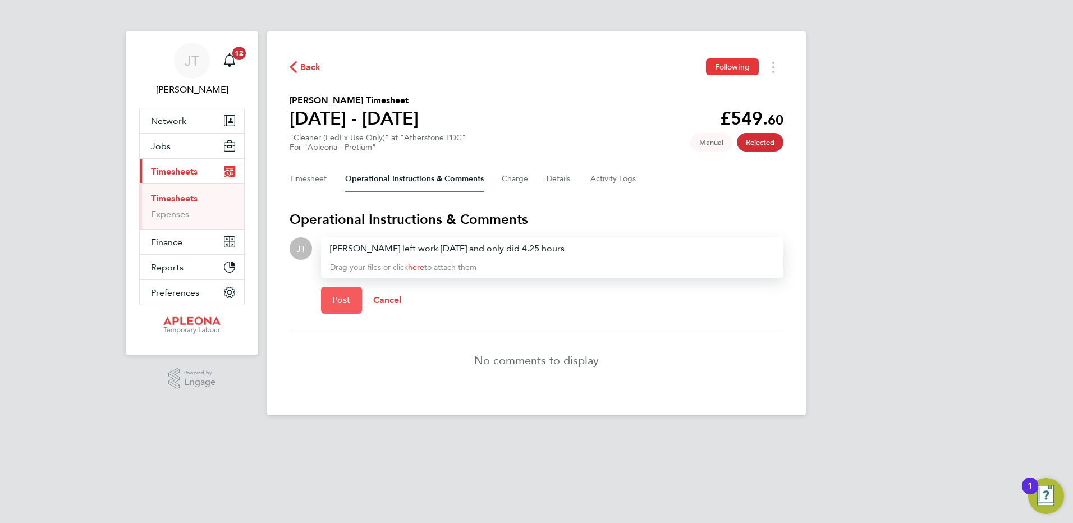
click at [343, 298] on span "Post" at bounding box center [341, 300] width 19 height 11
